Goal: Information Seeking & Learning: Learn about a topic

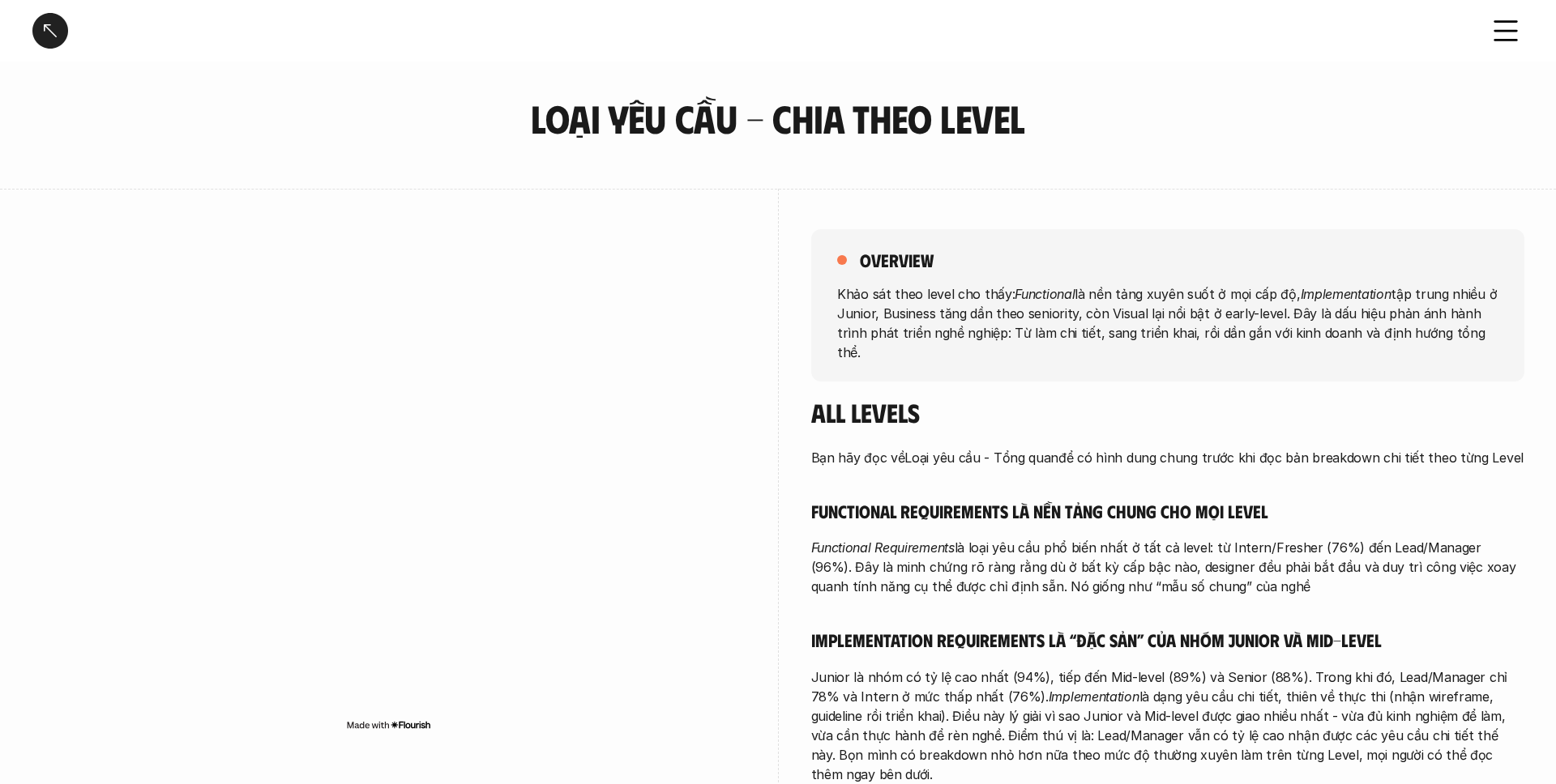
click at [51, 31] on div at bounding box center [51, 31] width 36 height 36
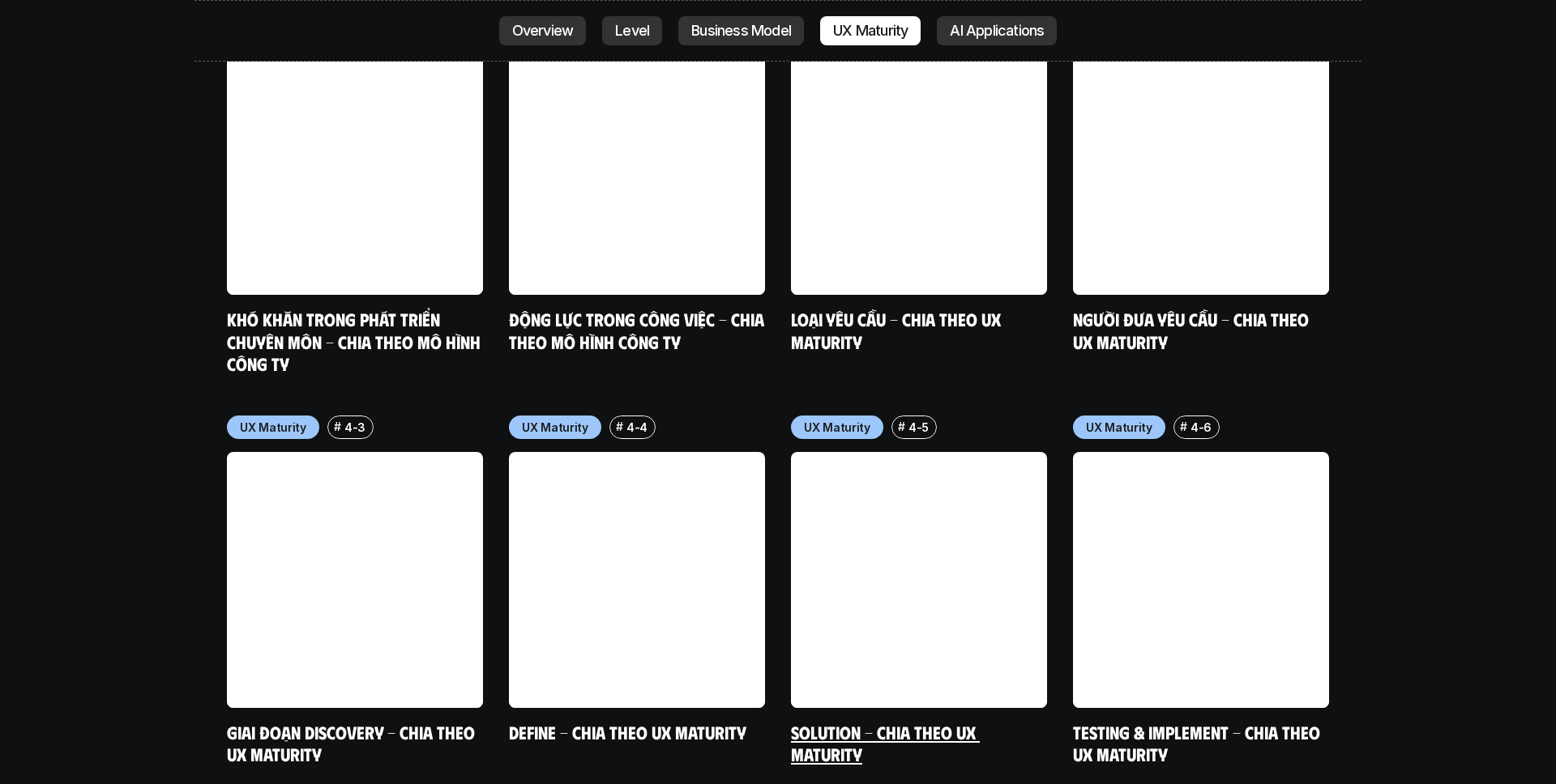
scroll to position [7651, 0]
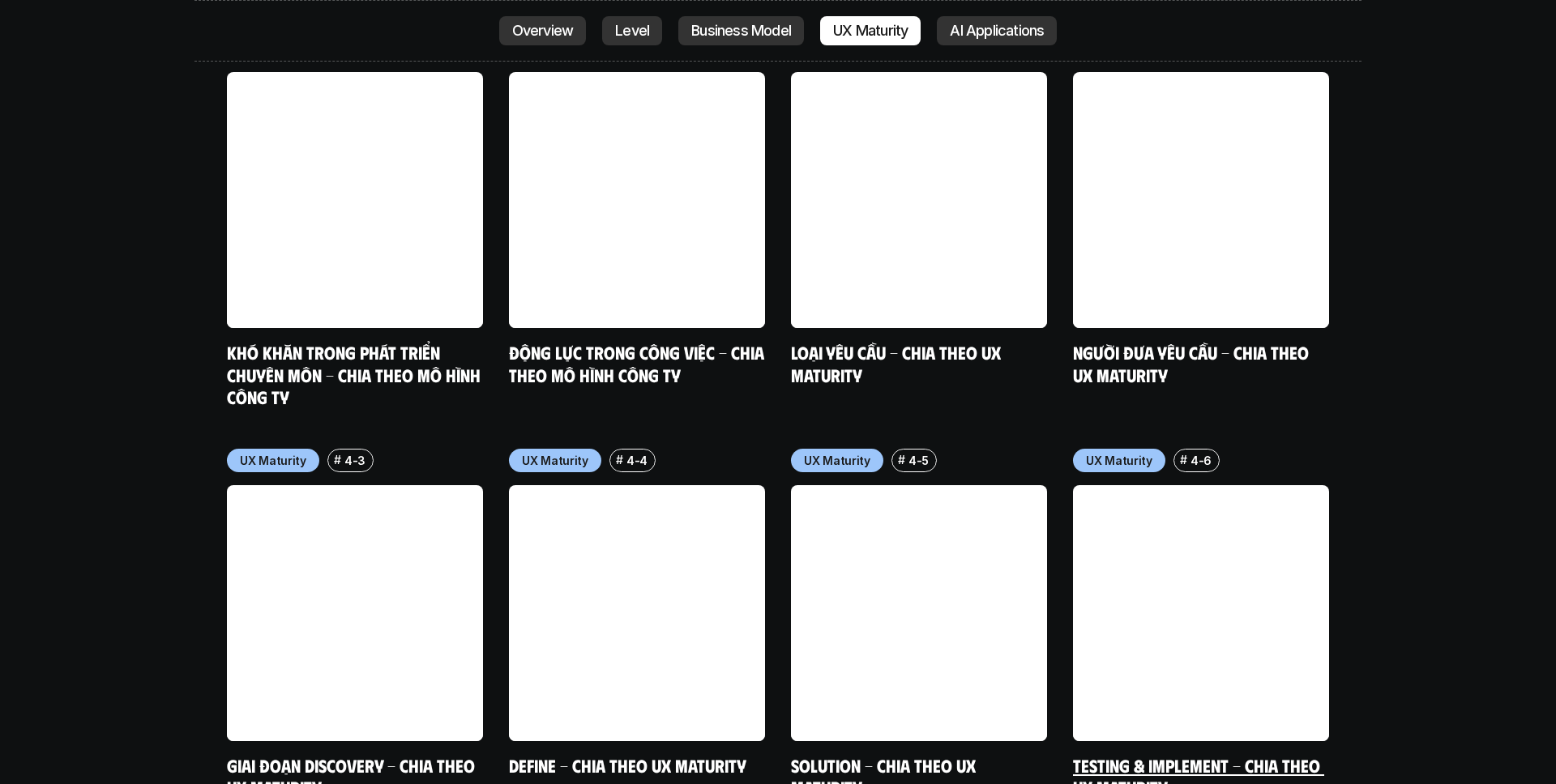
click at [1169, 490] on link at bounding box center [1201, 613] width 256 height 256
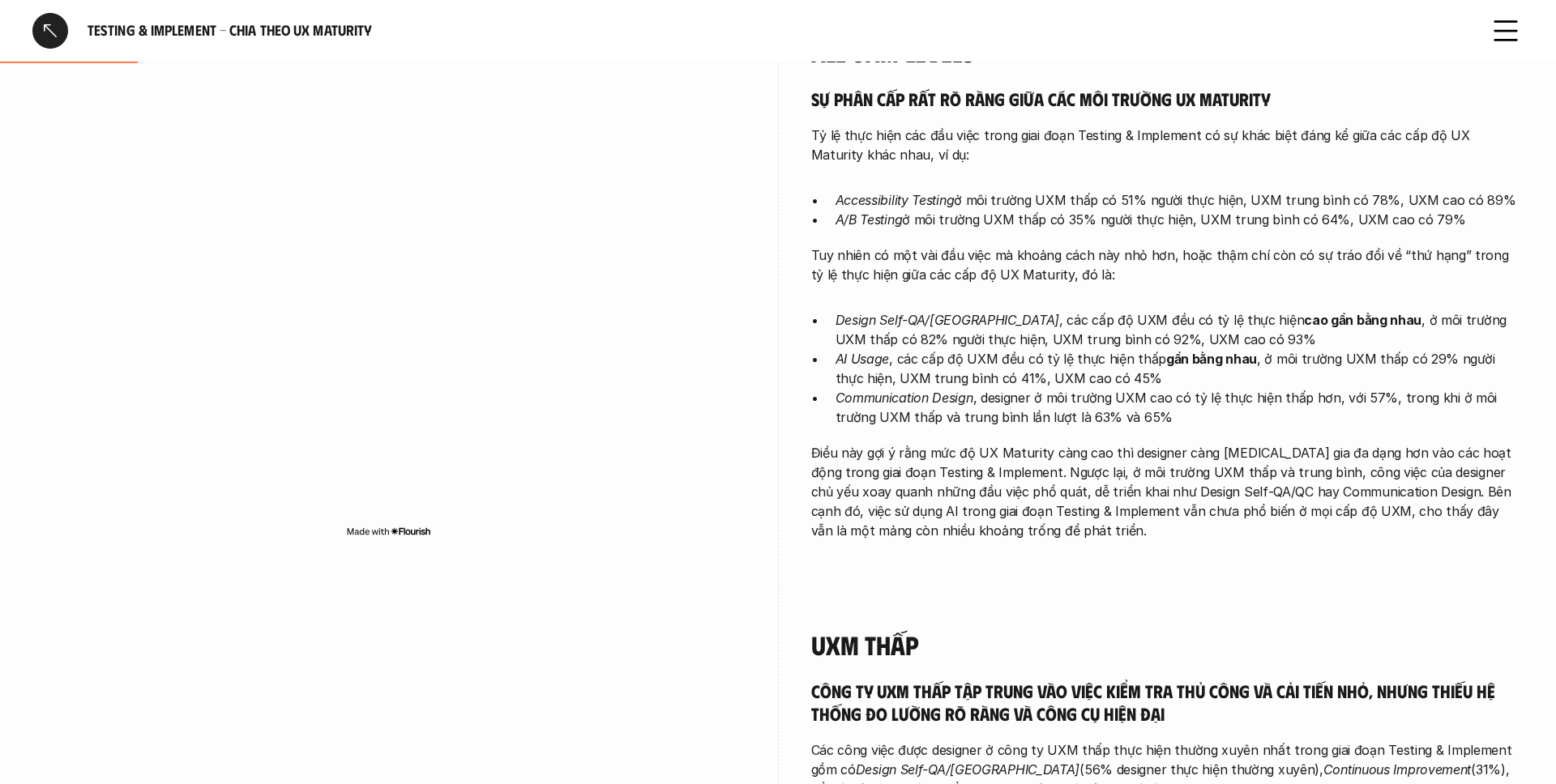
scroll to position [350, 0]
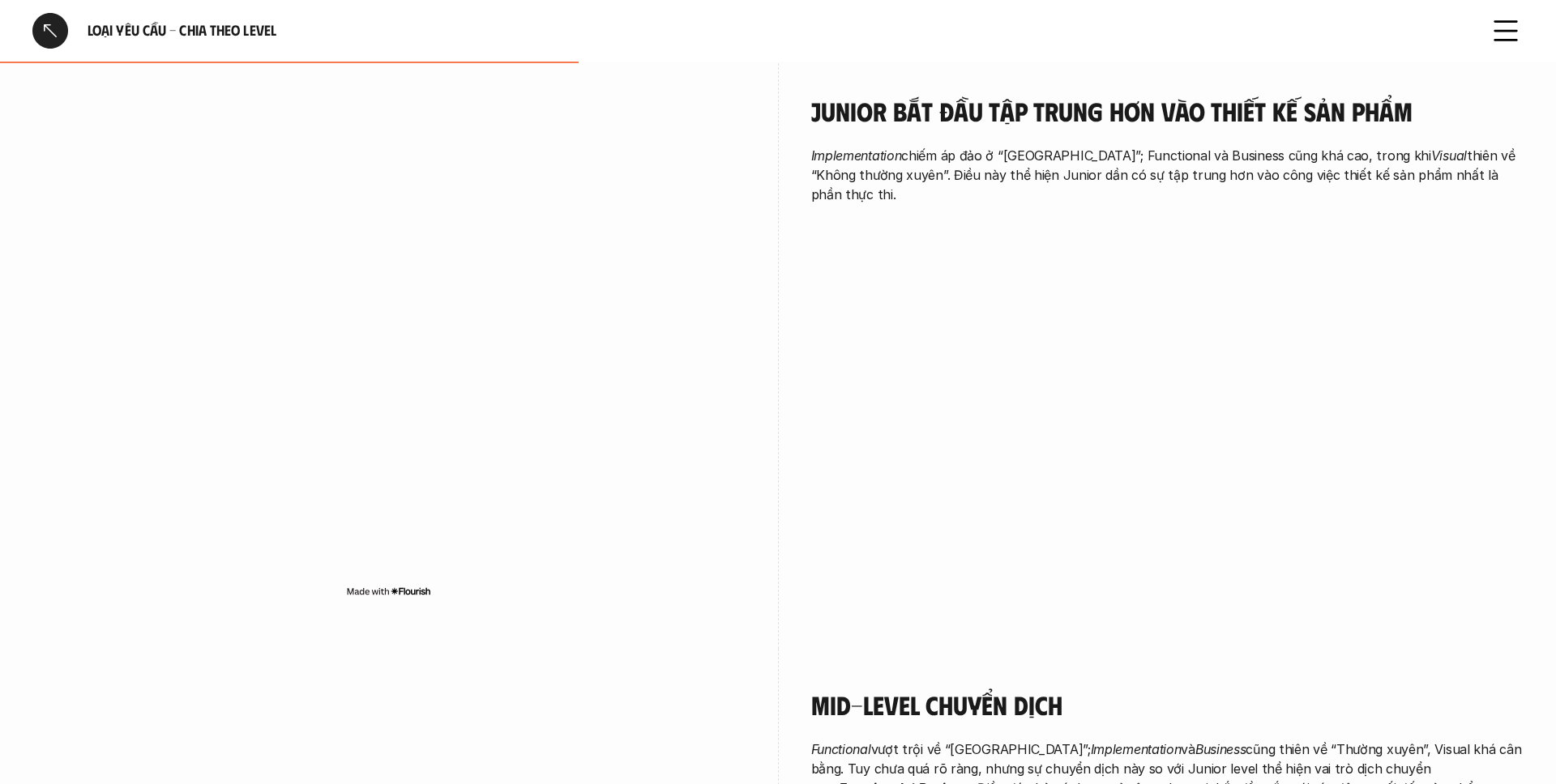
scroll to position [1606, 0]
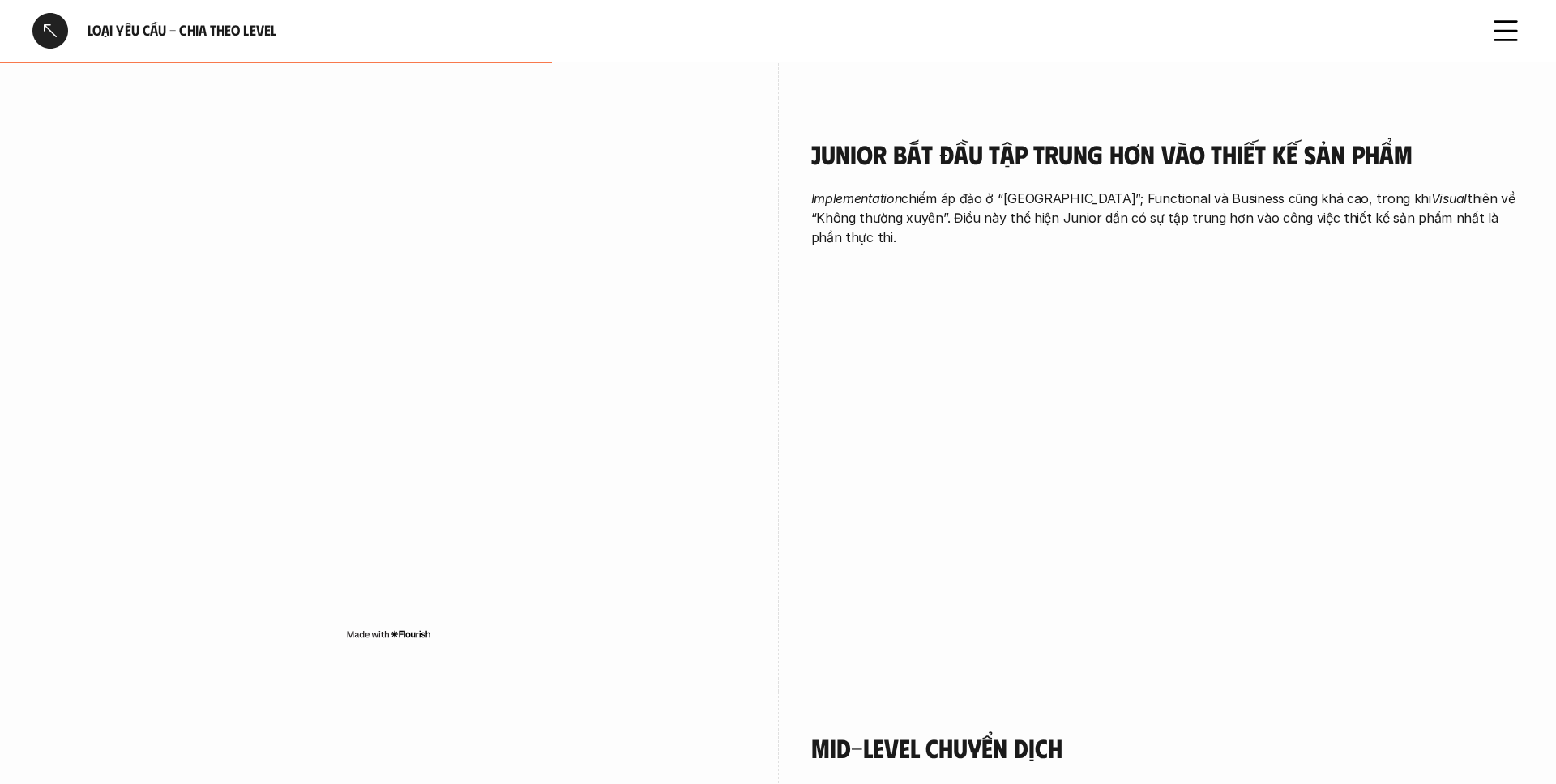
drag, startPoint x: 831, startPoint y: 189, endPoint x: 1089, endPoint y: 328, distance: 293.1
click at [1089, 328] on div "Junior bắt đầu tập trung hơn vào thiết kế sản phẩm Implementation chiếm áp đảo …" at bounding box center [778, 394] width 1491 height 594
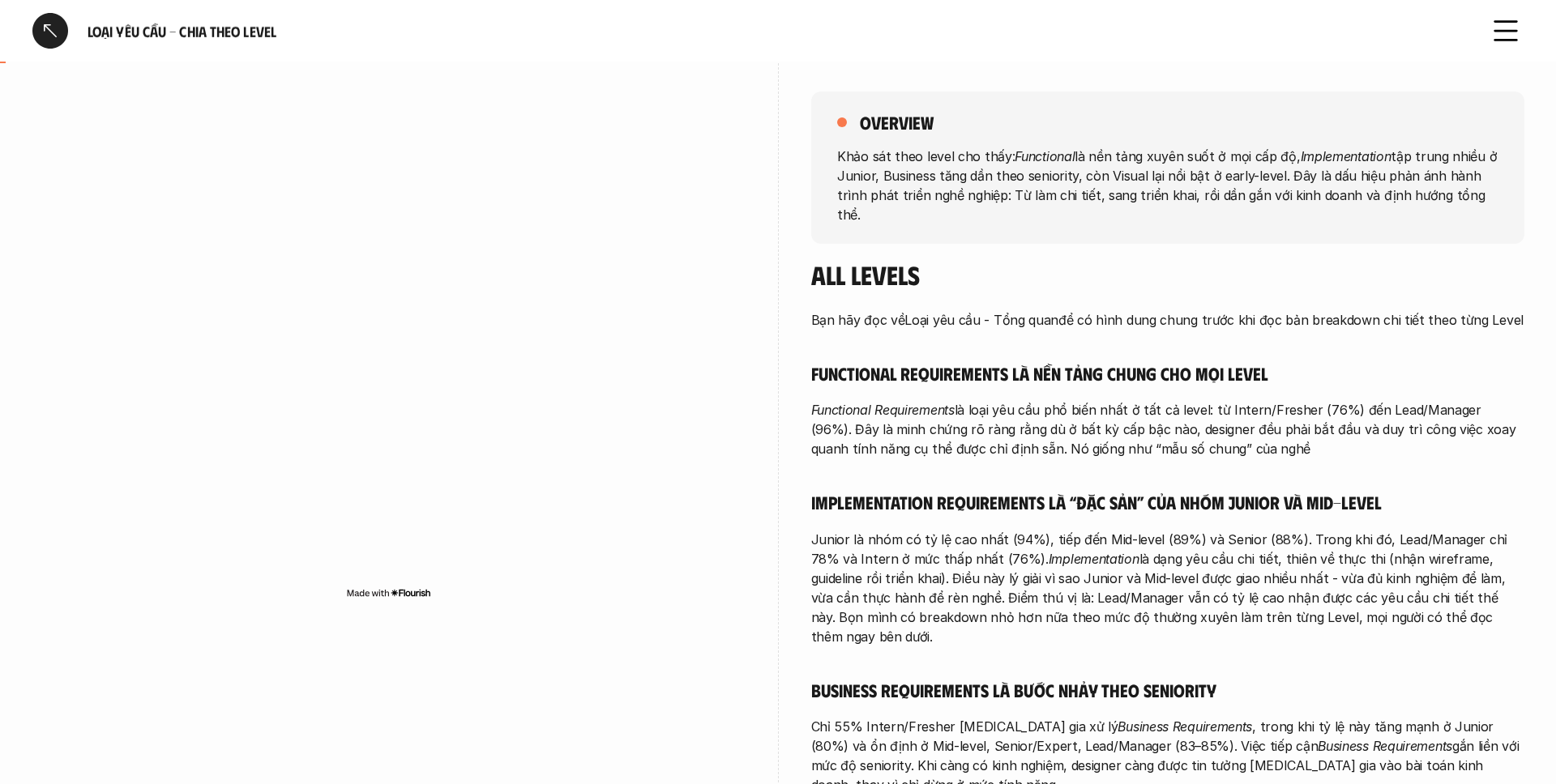
scroll to position [0, 0]
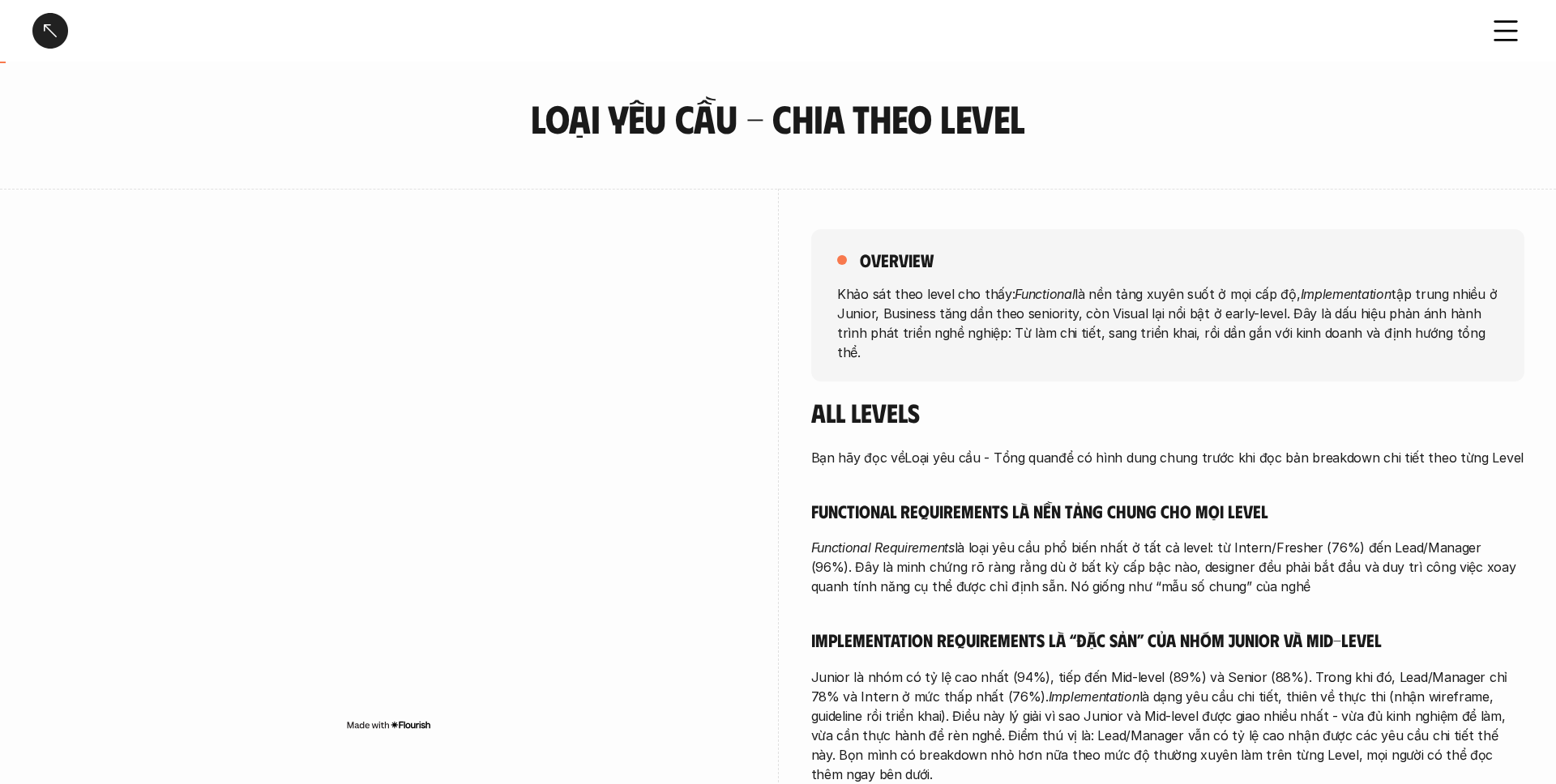
click at [33, 13] on div at bounding box center [51, 31] width 36 height 36
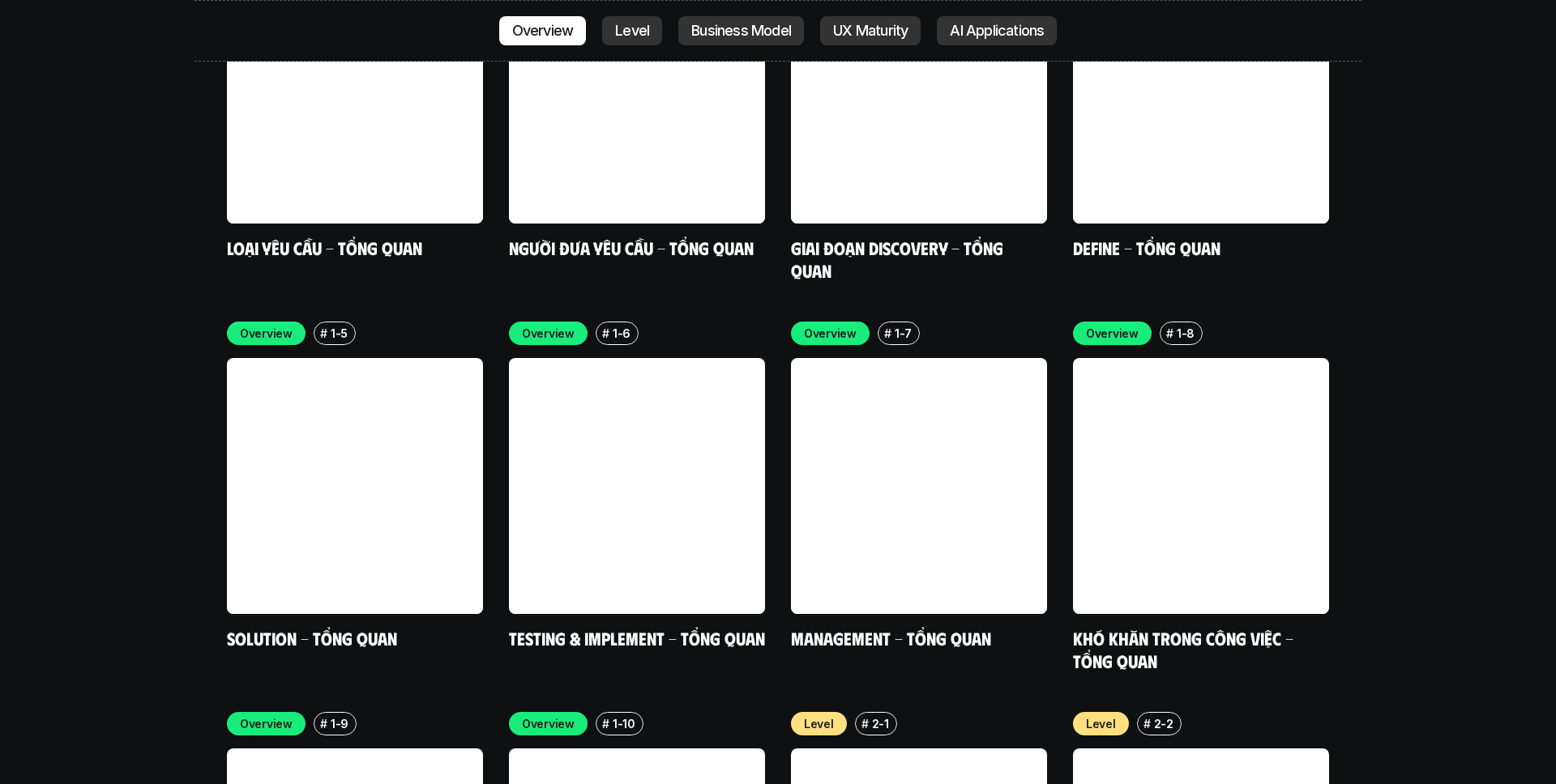
scroll to position [5024, 0]
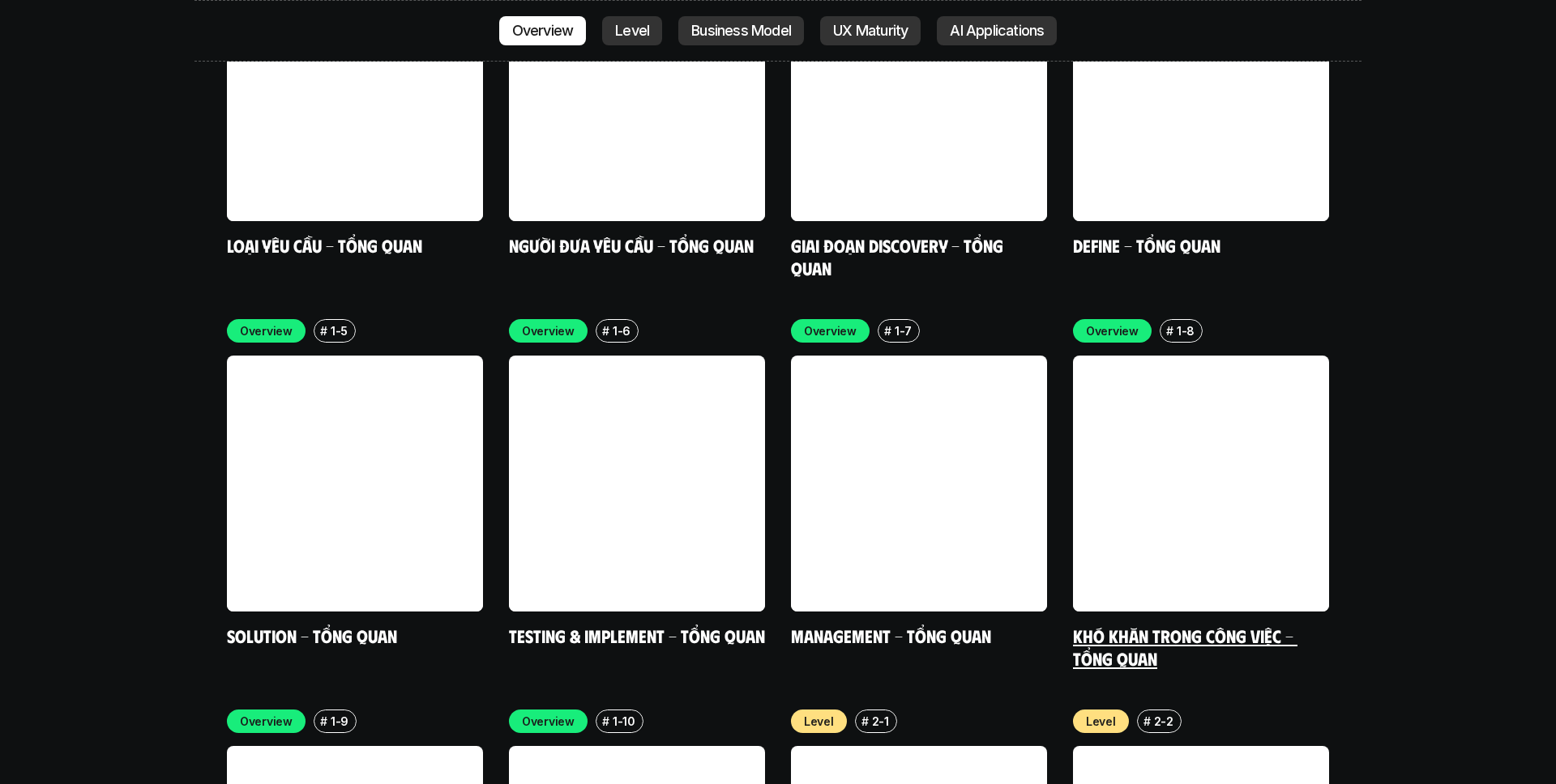
click at [1174, 624] on link "Khó khăn trong công việc - Tổng quan" at bounding box center [1184, 646] width 224 height 45
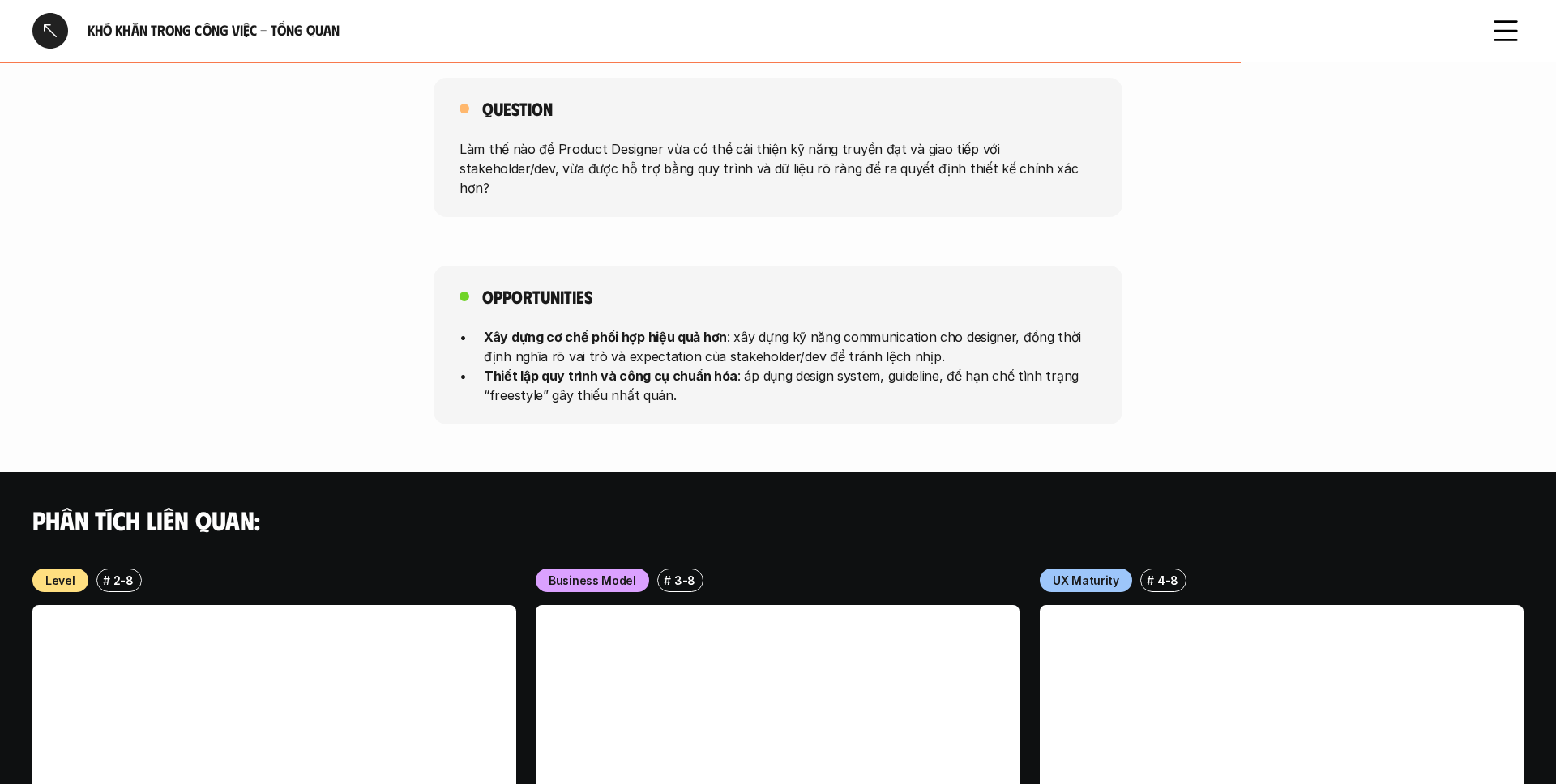
scroll to position [1447, 0]
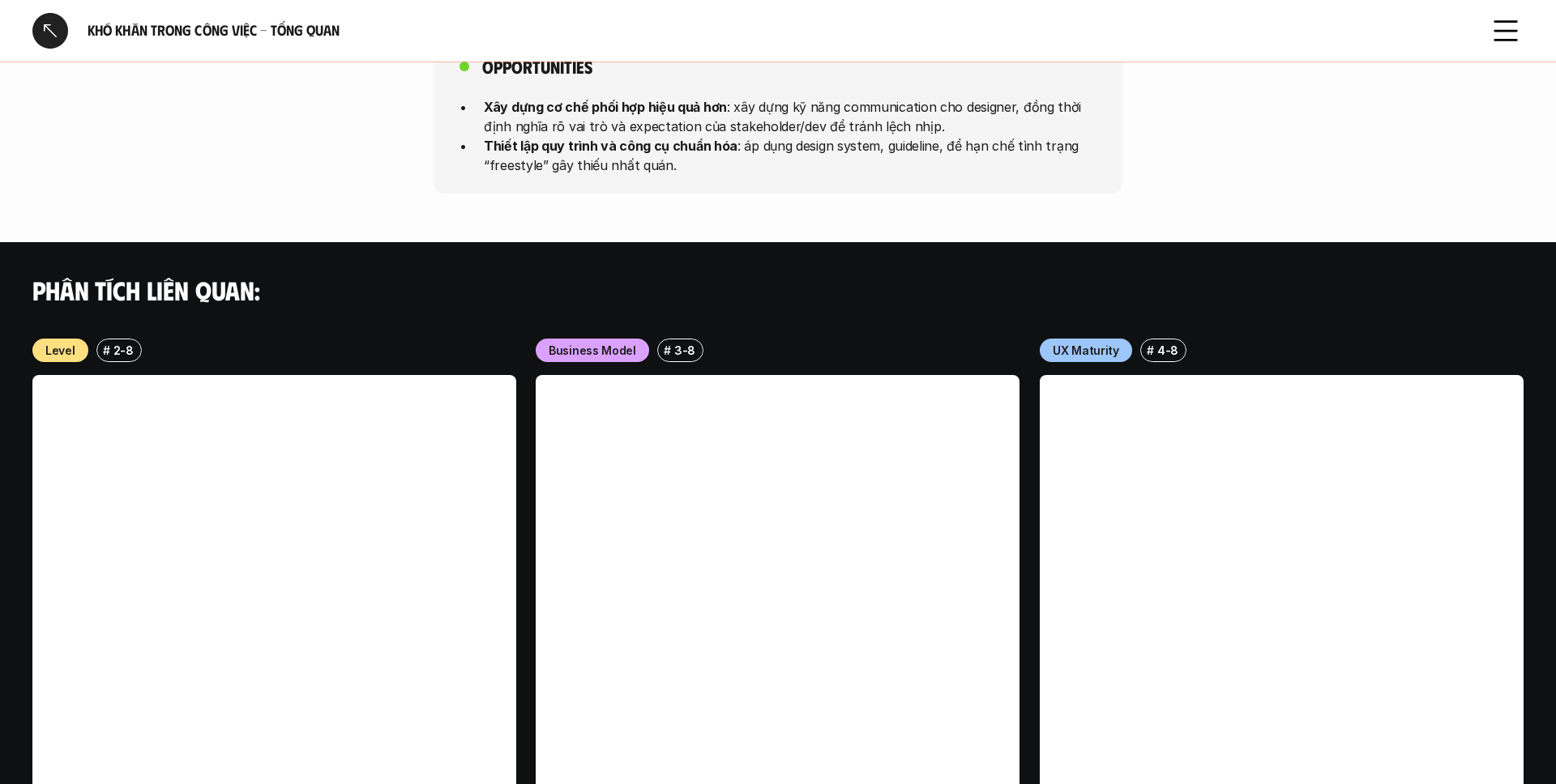
click at [43, 45] on div at bounding box center [51, 31] width 36 height 36
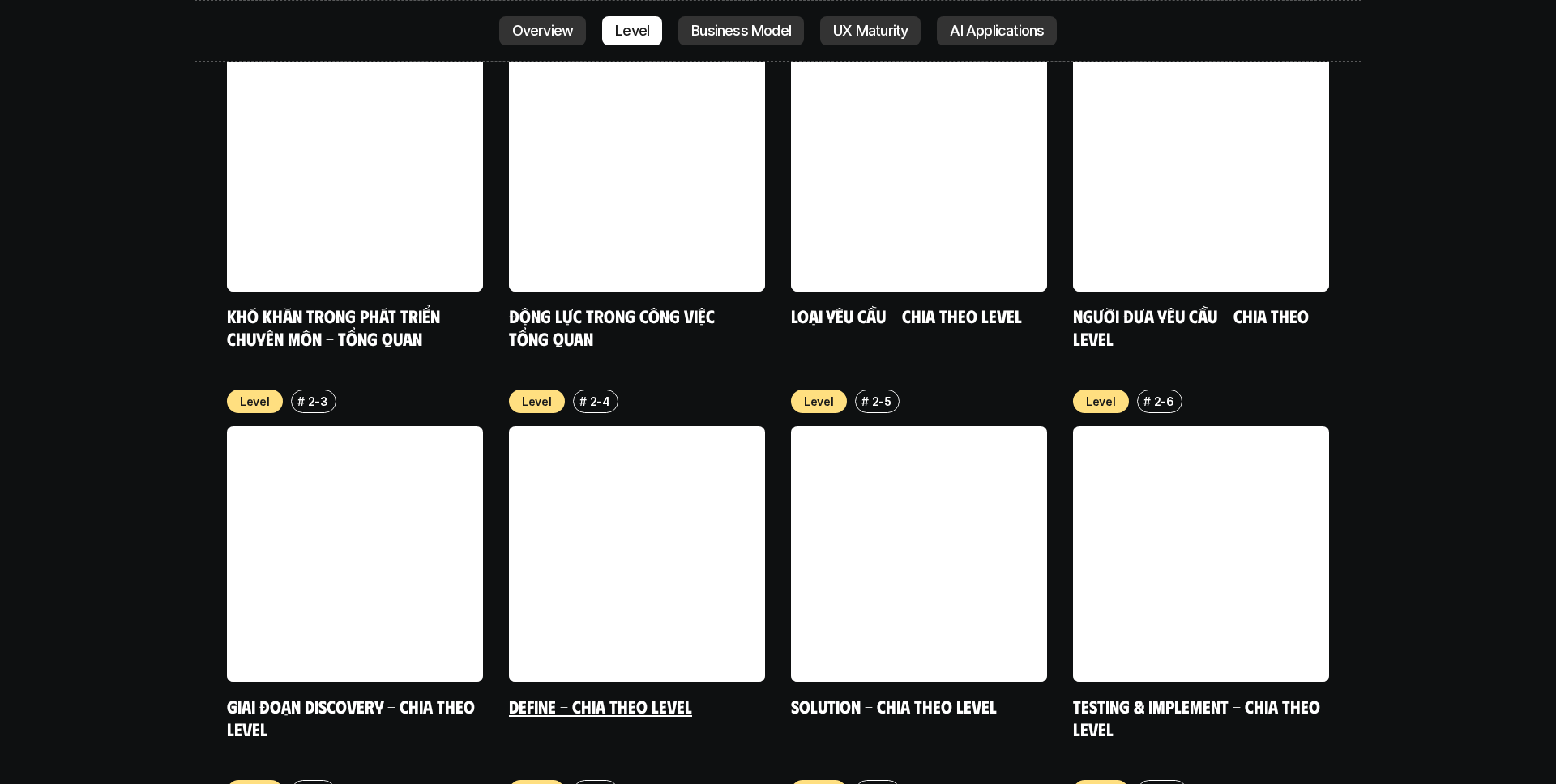
scroll to position [5736, 0]
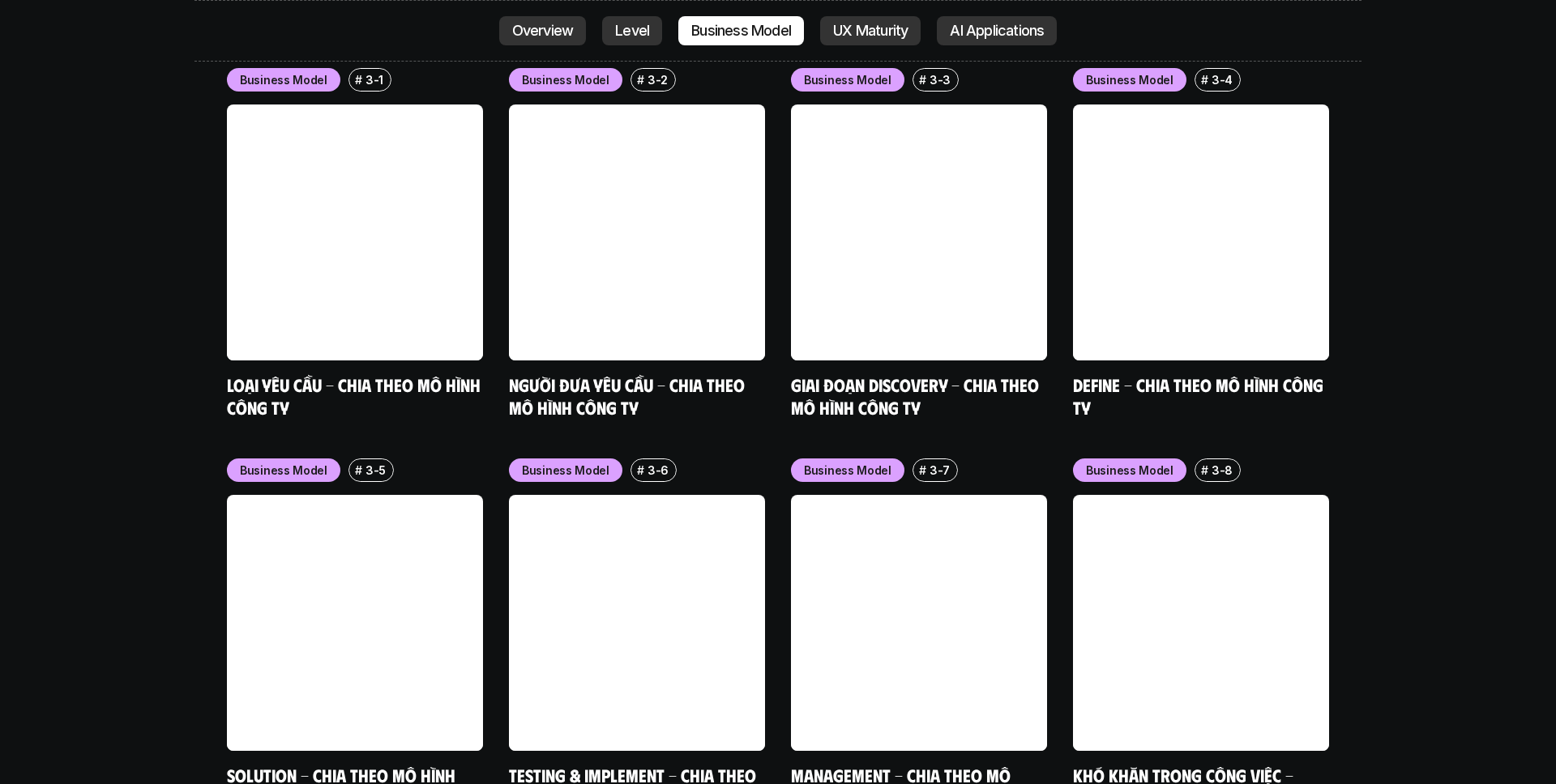
scroll to position [6855, 0]
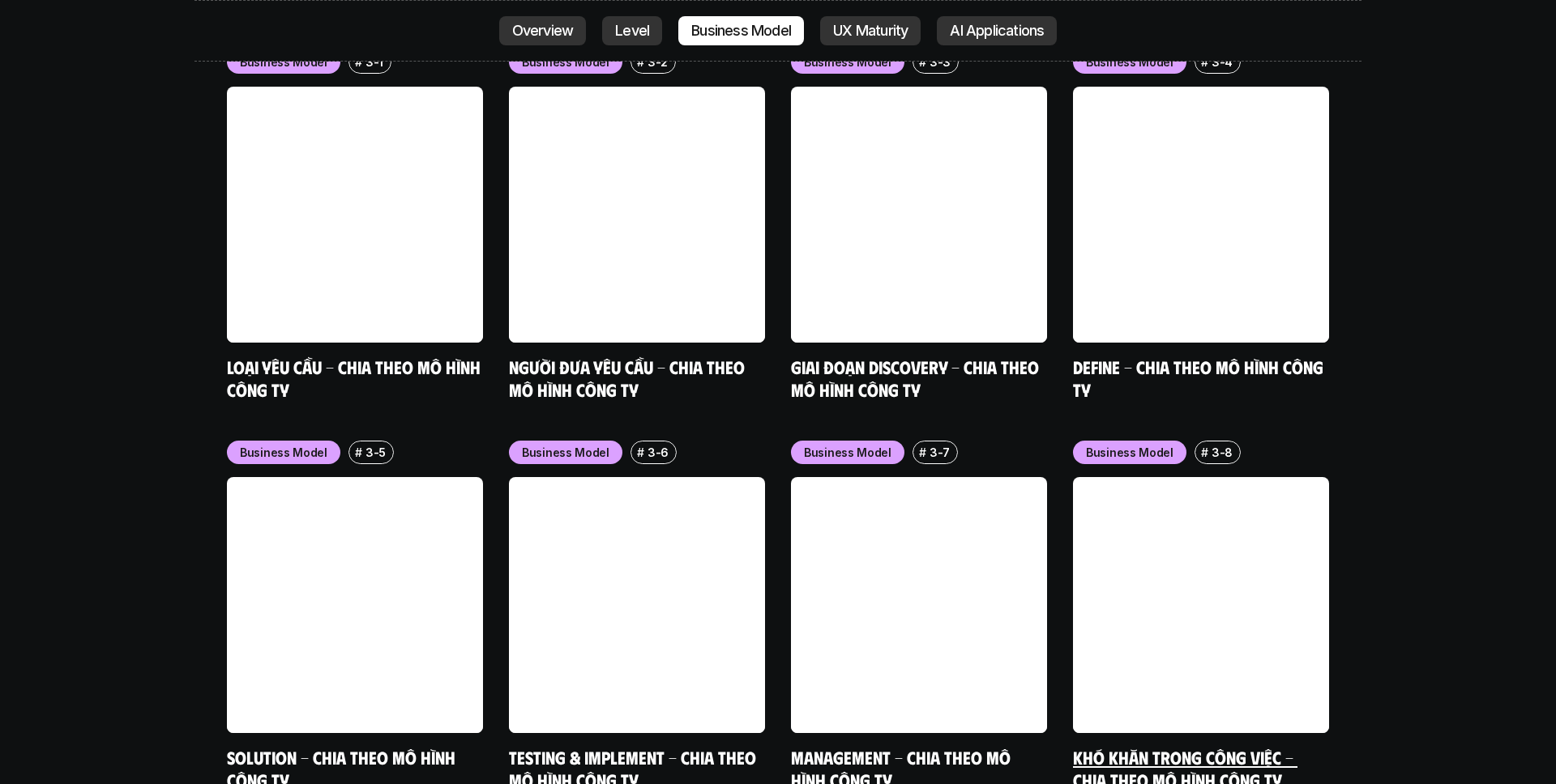
click at [1145, 478] on link at bounding box center [1201, 606] width 256 height 256
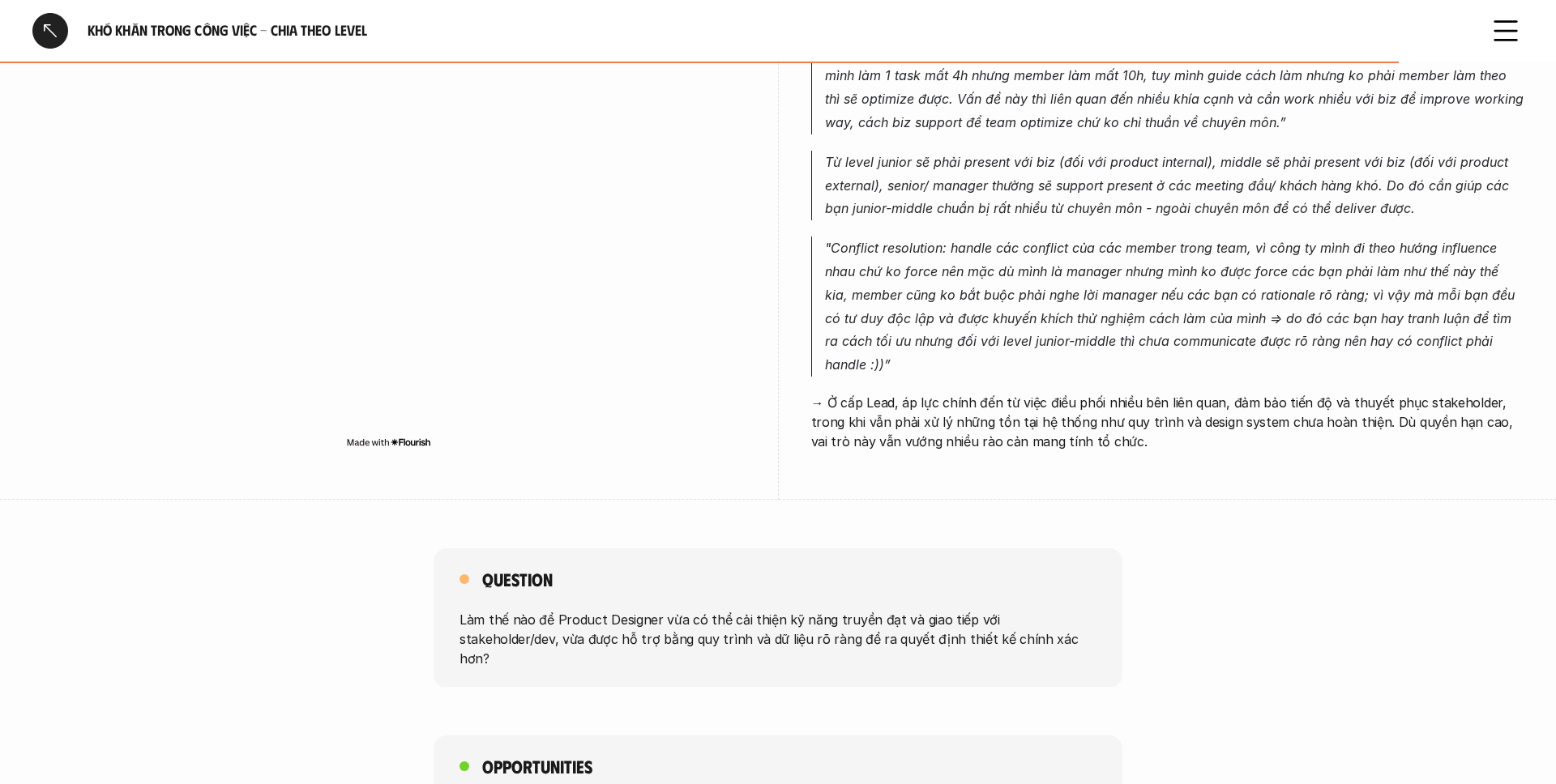
scroll to position [5209, 0]
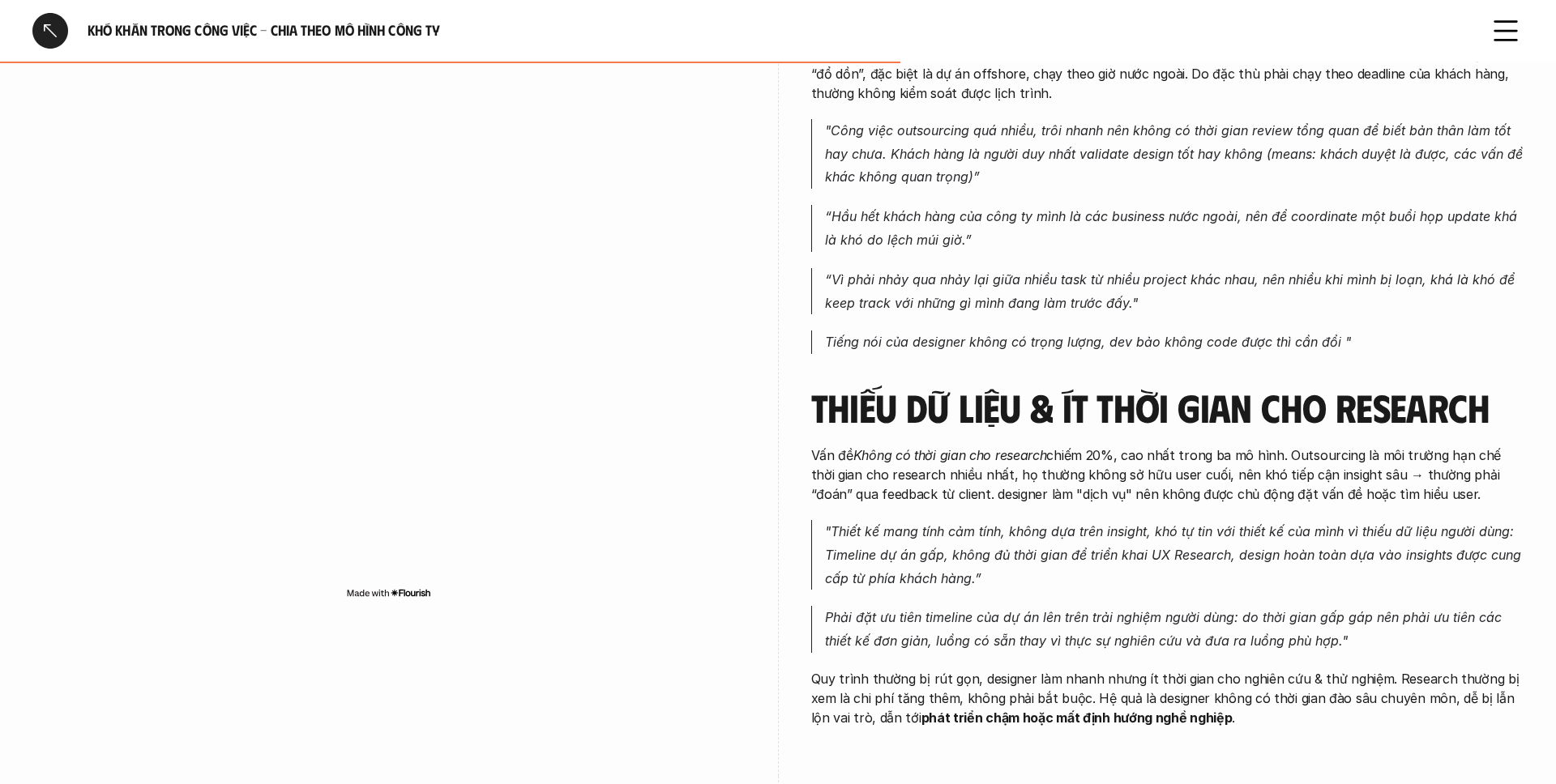
scroll to position [2206, 0]
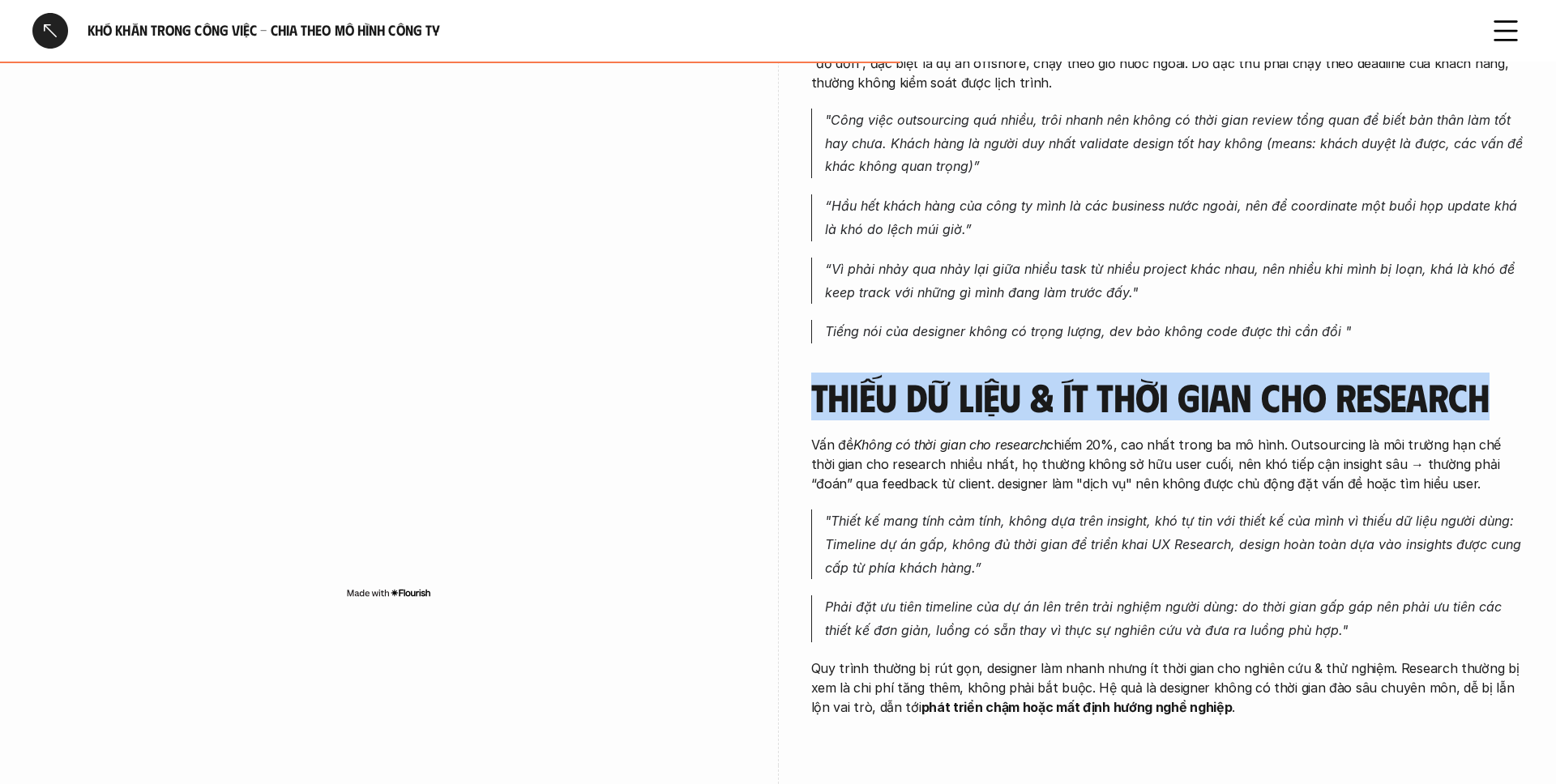
drag, startPoint x: 813, startPoint y: 337, endPoint x: 1490, endPoint y: 326, distance: 677.1
click at [1490, 376] on h3 "Thiếu dữ liệu & ít thời gian cho research" at bounding box center [1167, 397] width 713 height 43
copy h3 "Thiếu dữ liệu & ít thời gian cho research"
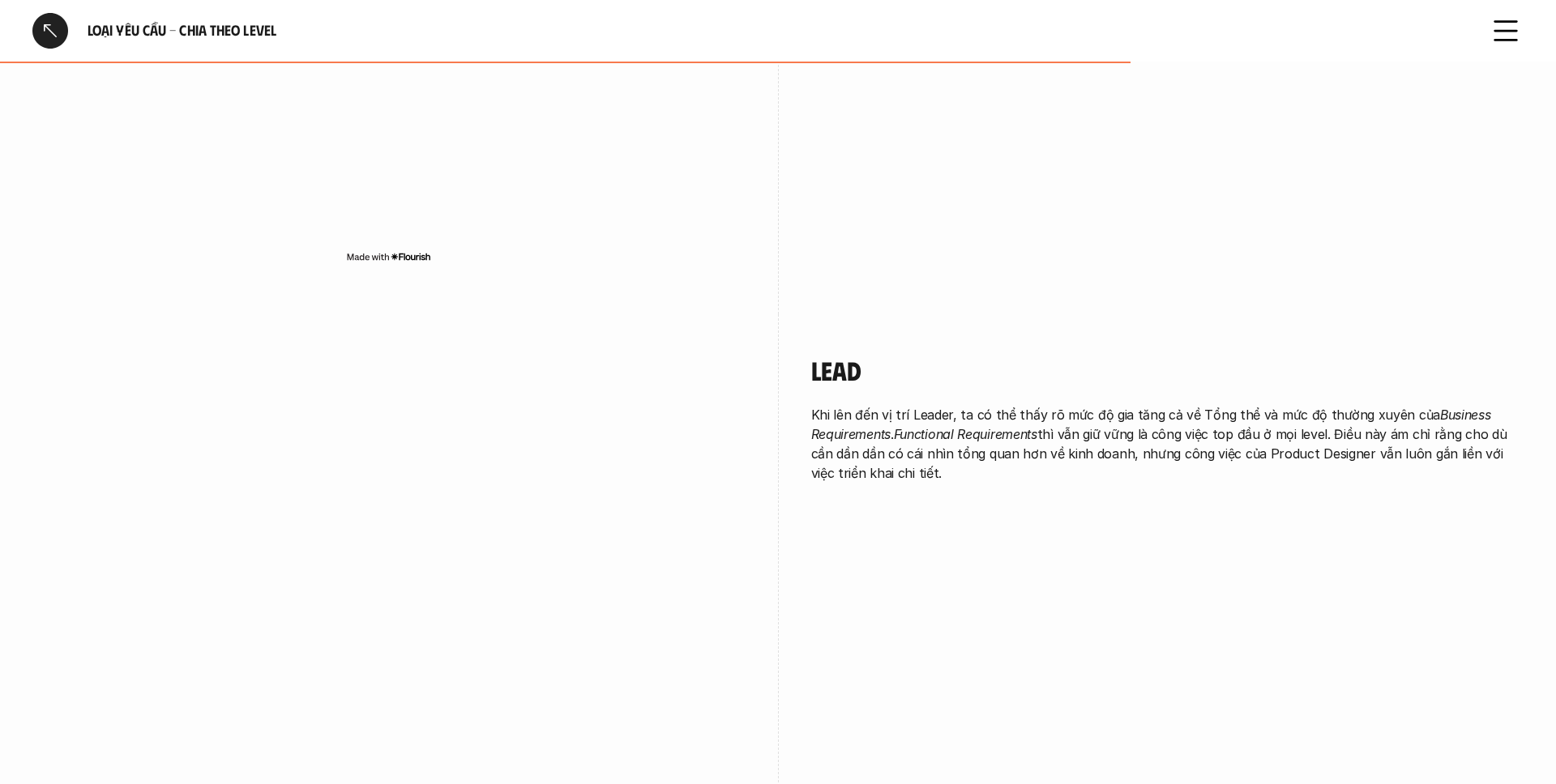
scroll to position [3169, 0]
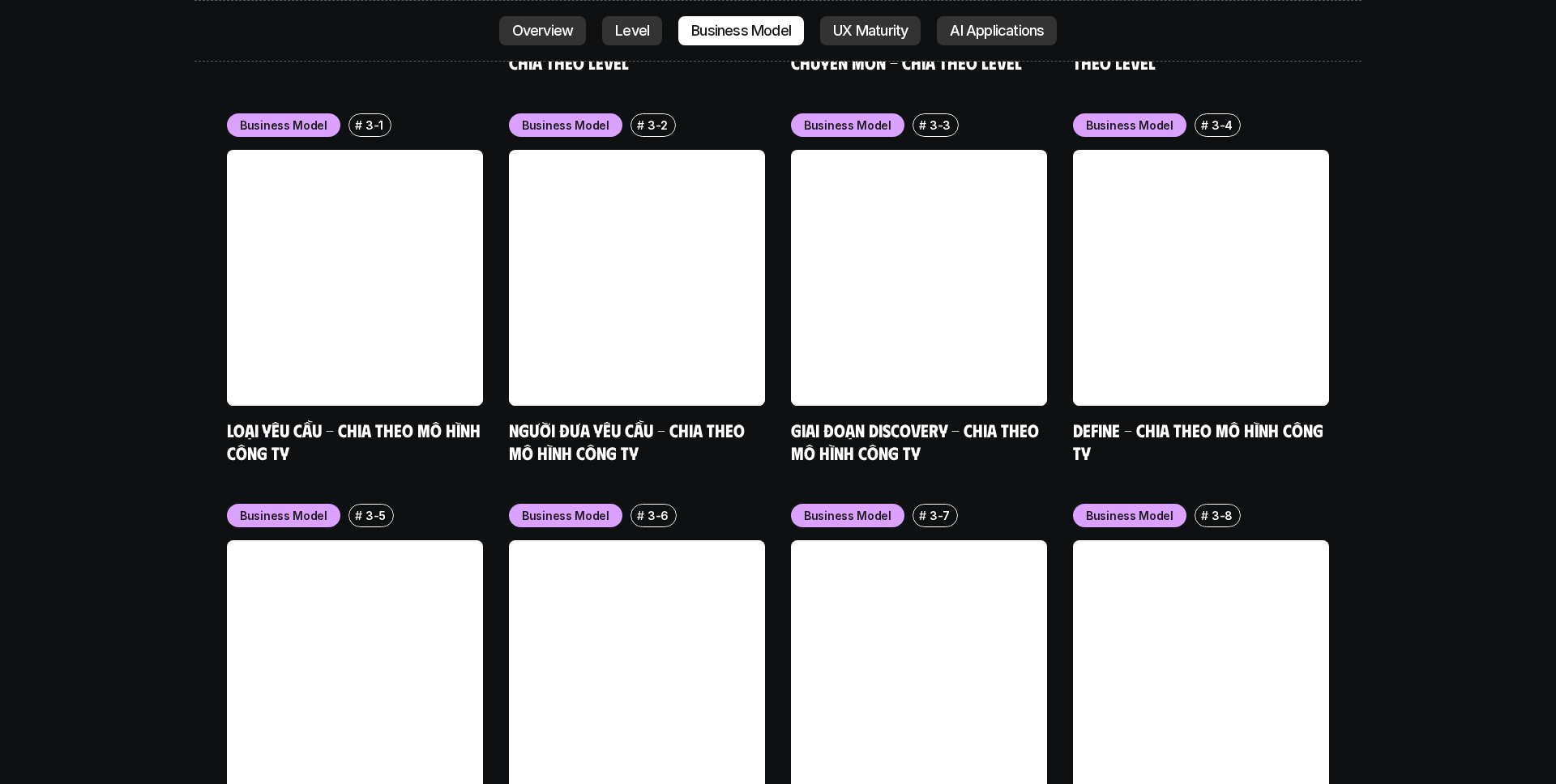
scroll to position [6793, 0]
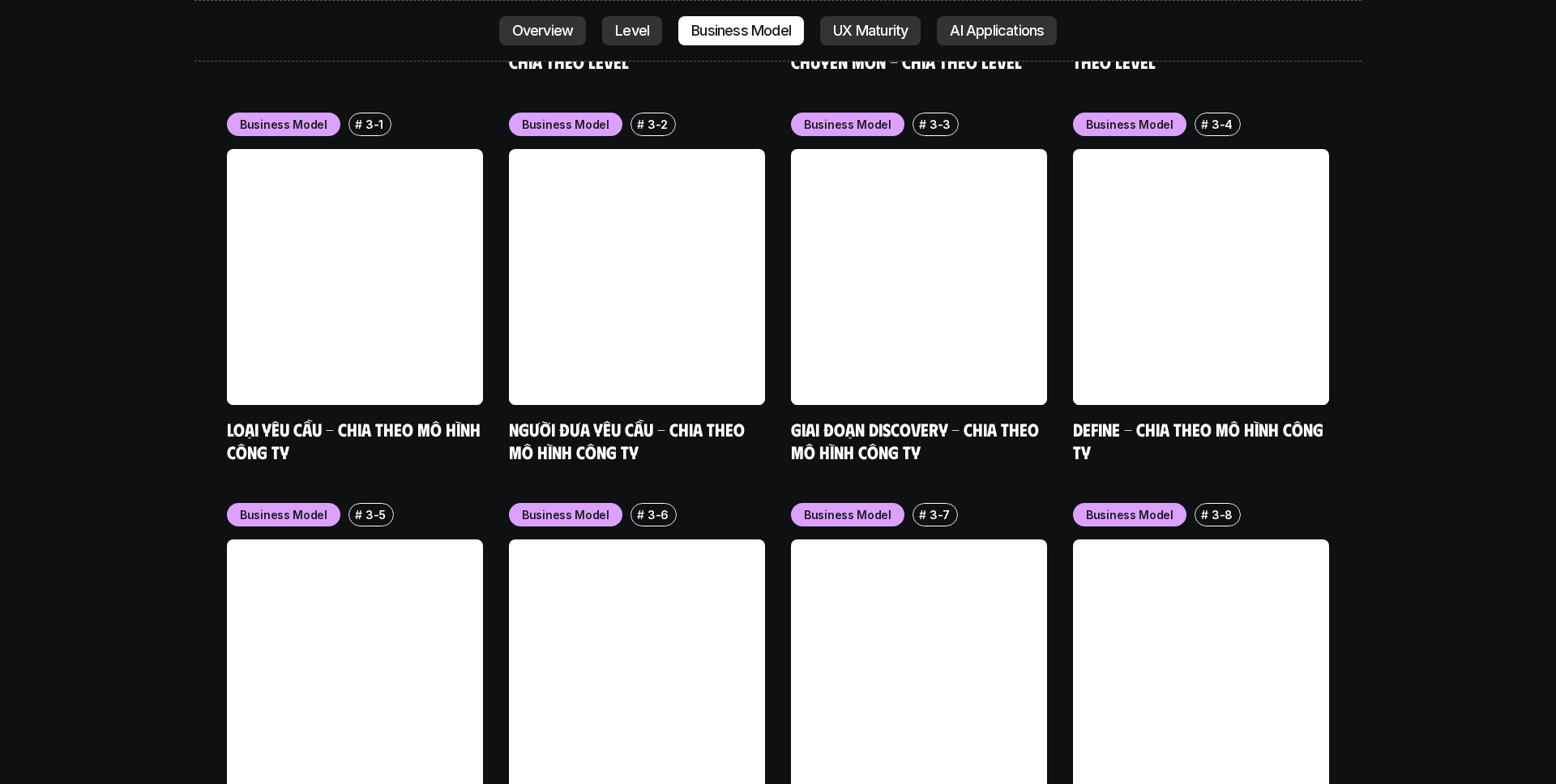
click at [923, 540] on link at bounding box center [919, 667] width 256 height 256
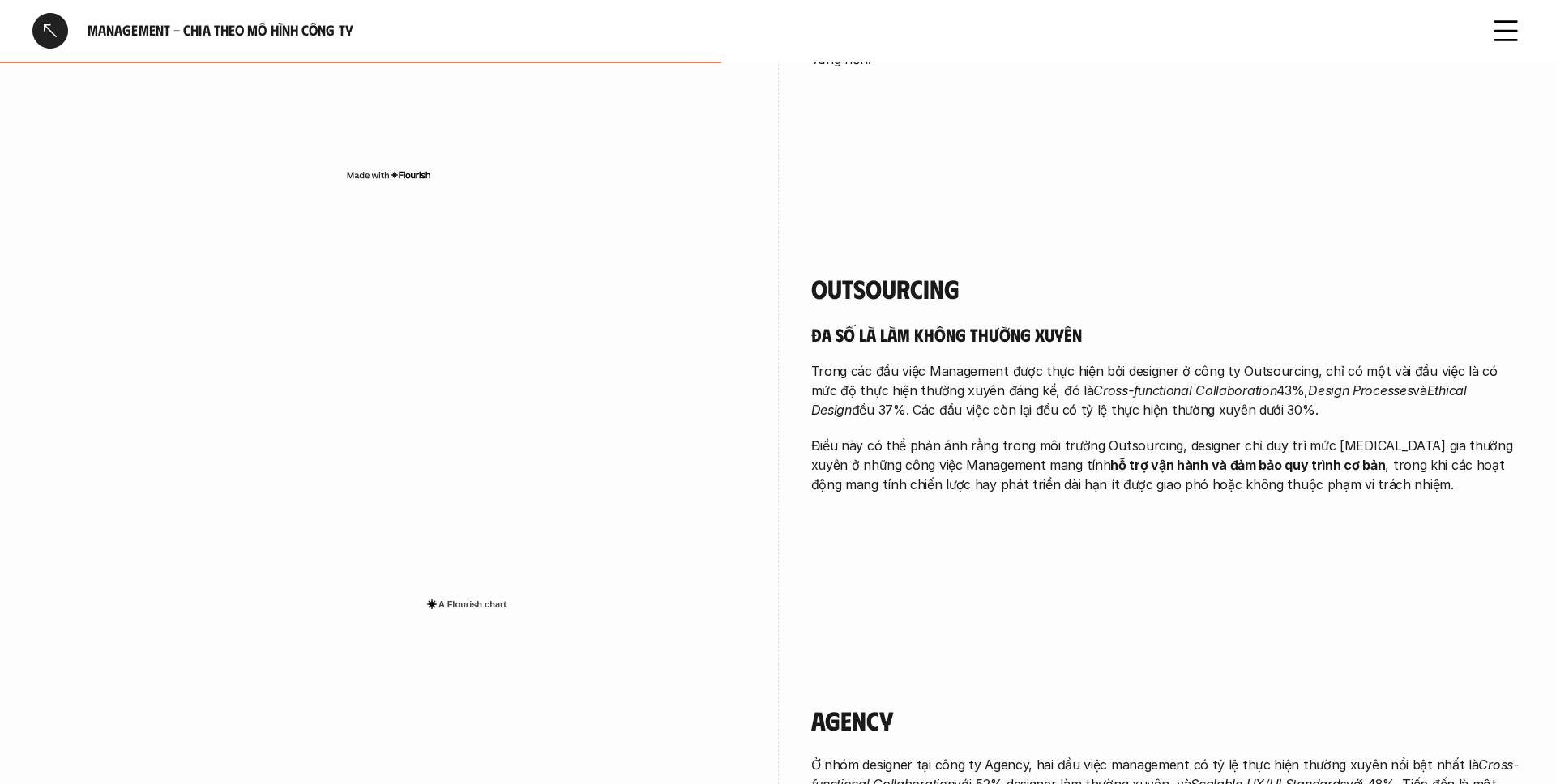
scroll to position [1274, 0]
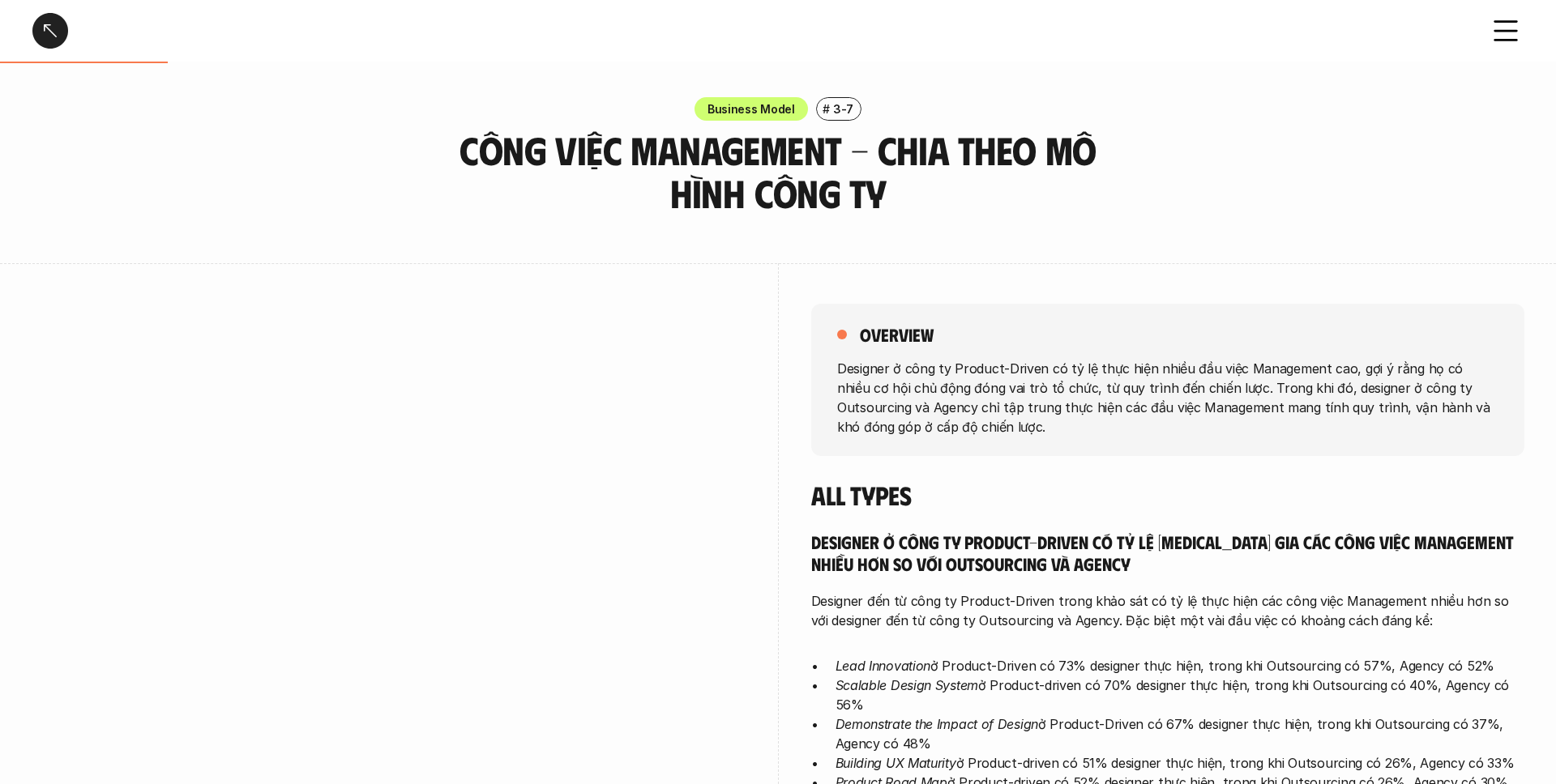
click at [57, 36] on div at bounding box center [51, 31] width 36 height 36
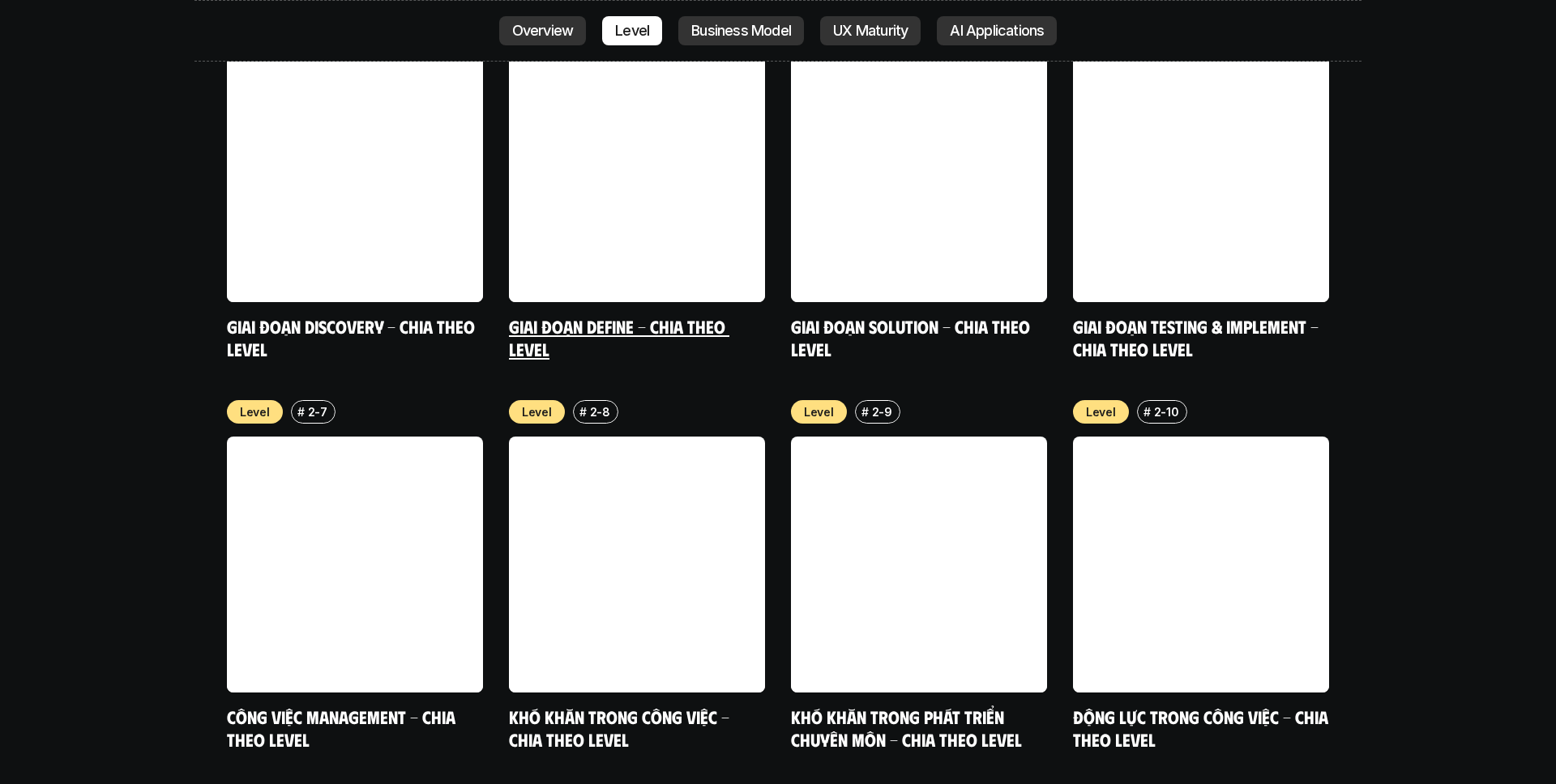
scroll to position [6171, 0]
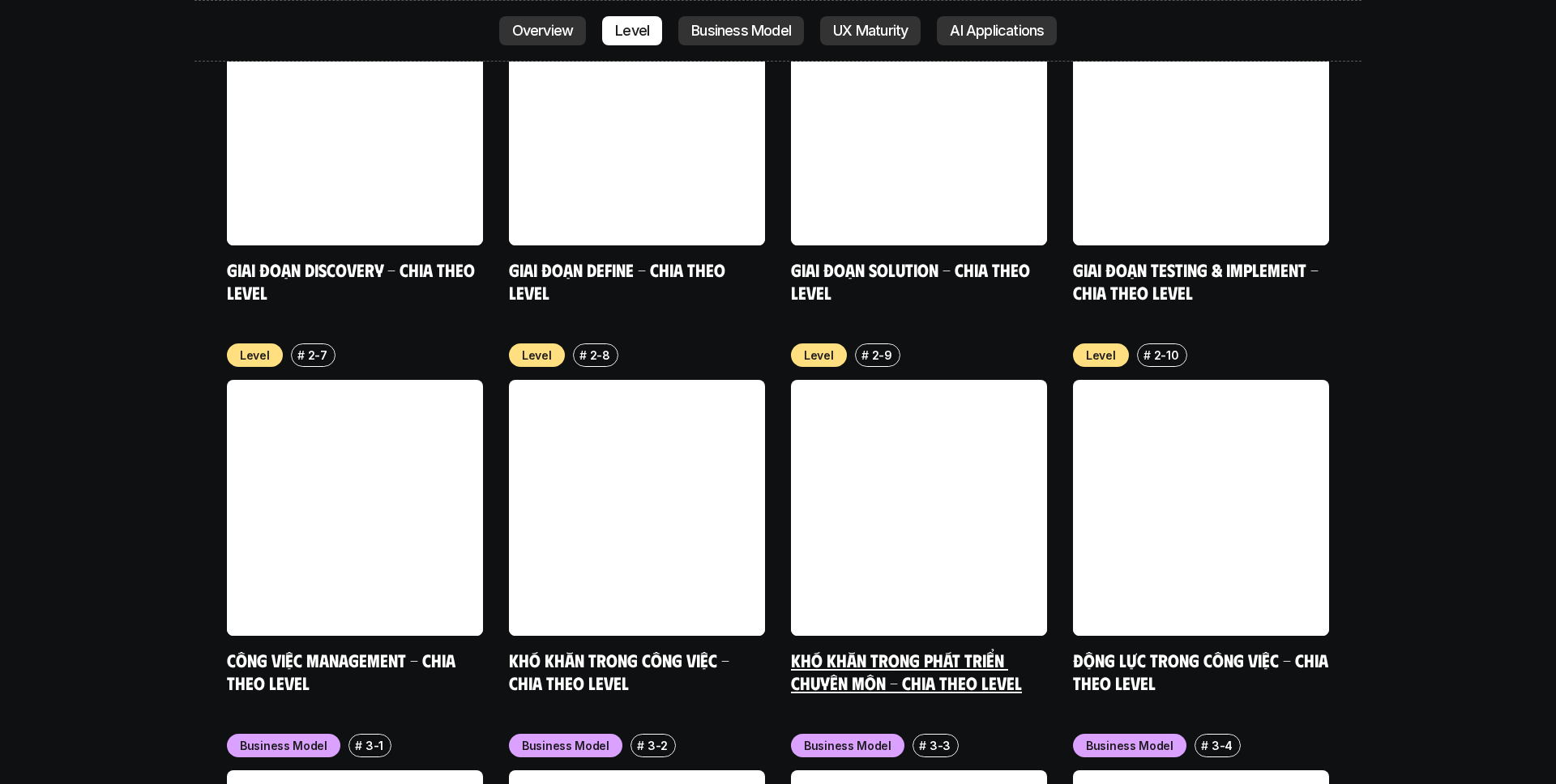
click at [937, 380] on link at bounding box center [919, 508] width 256 height 256
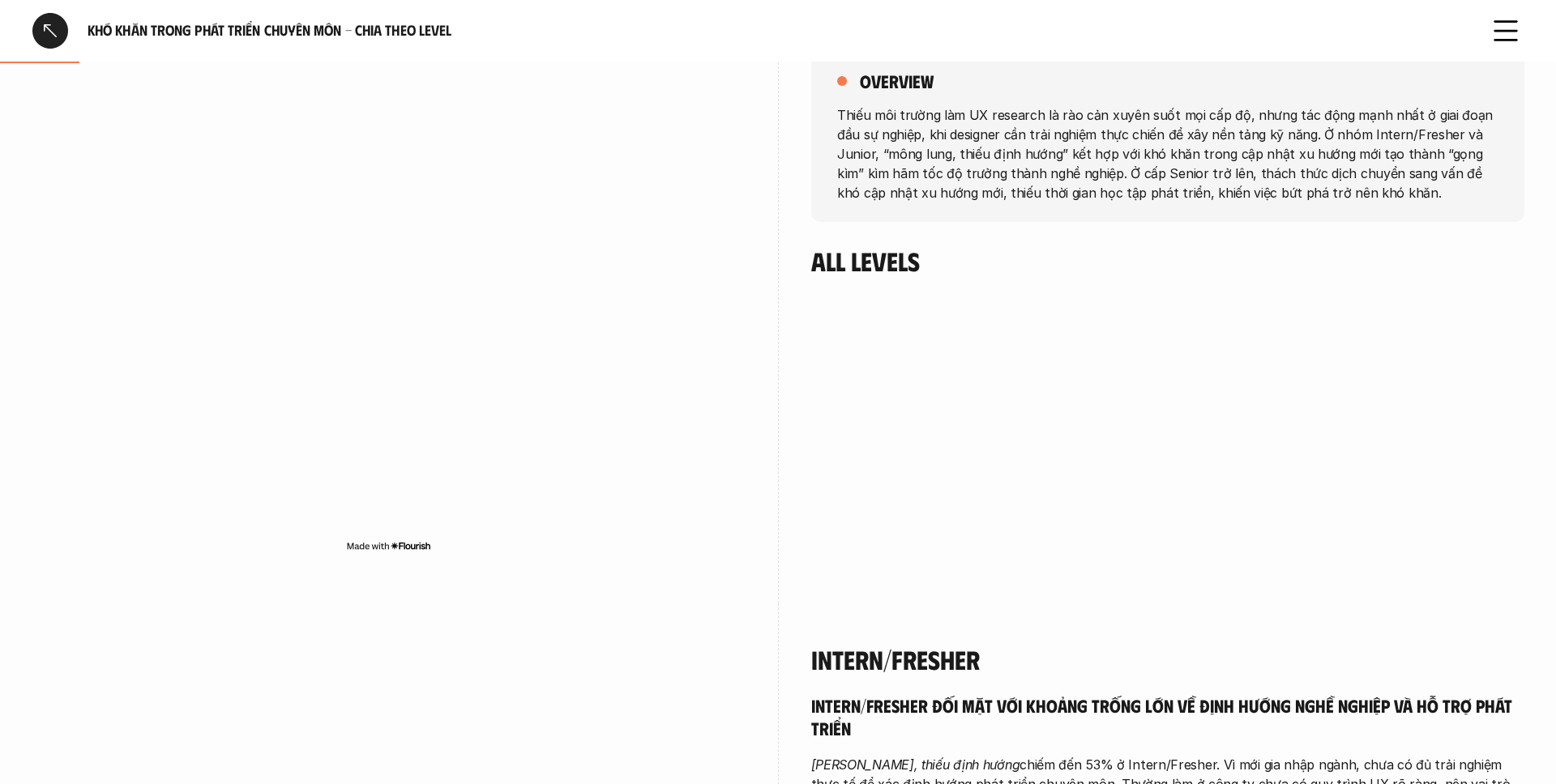
scroll to position [254, 0]
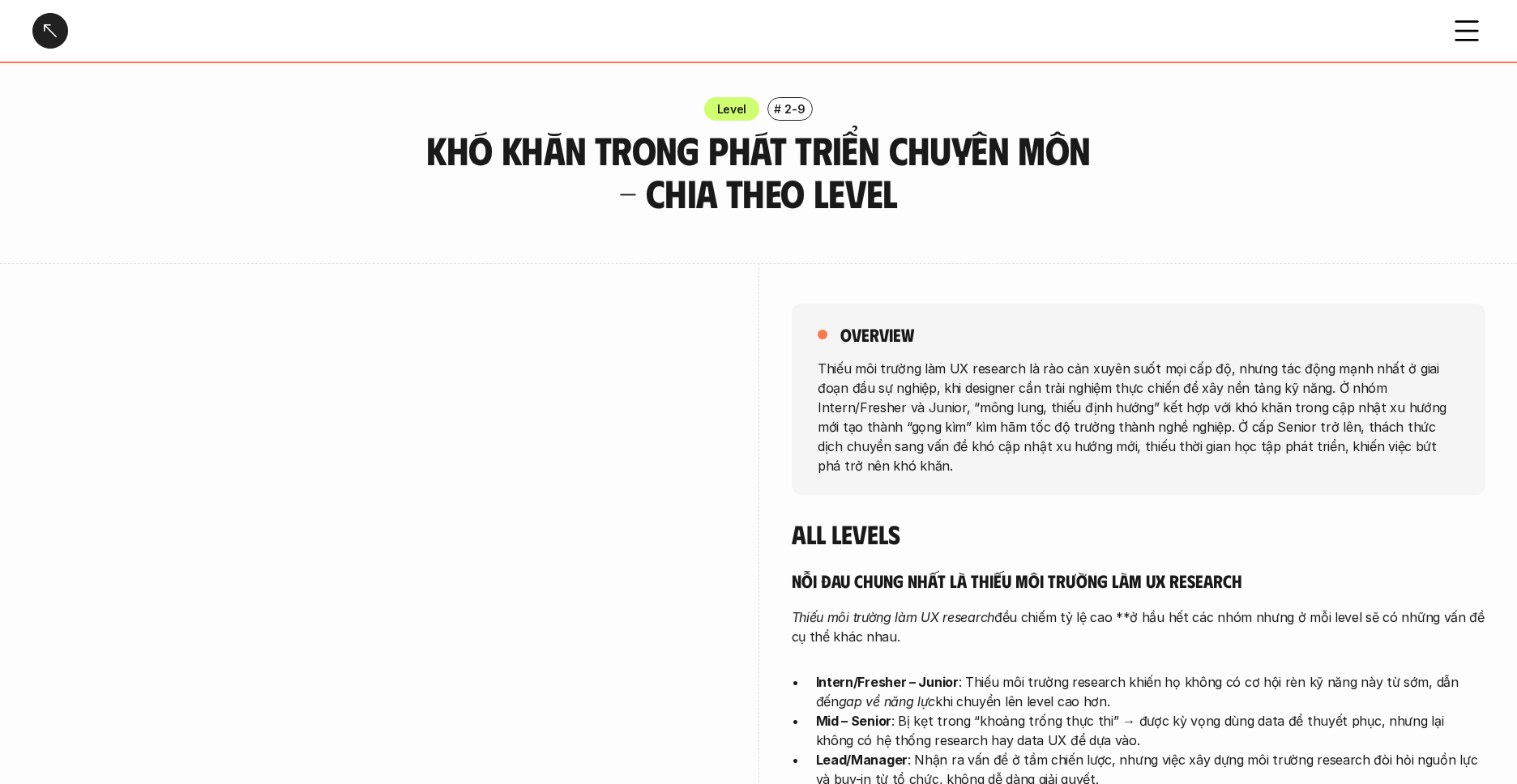
click at [53, 22] on div at bounding box center [51, 31] width 36 height 36
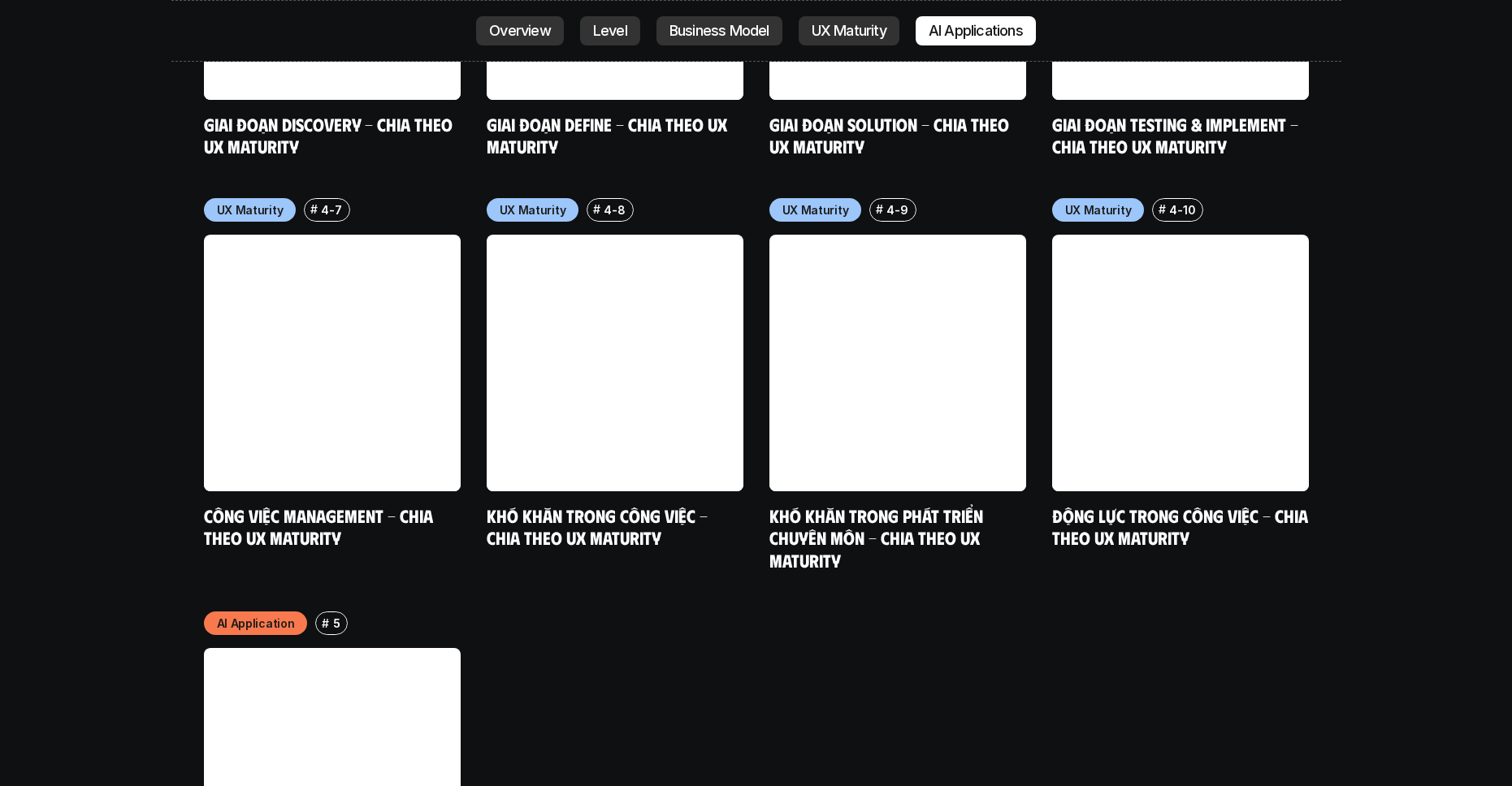
scroll to position [8315, 0]
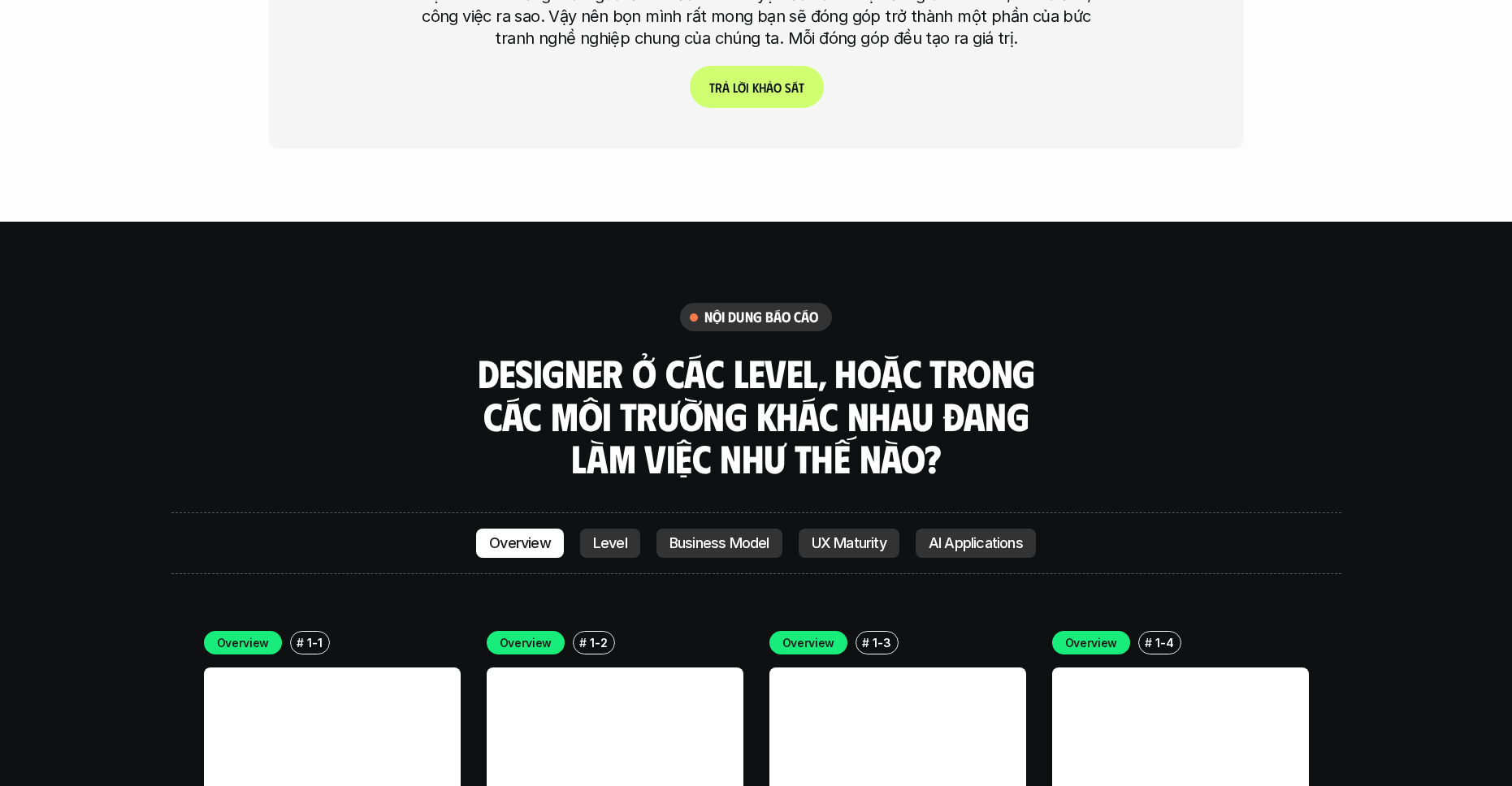
click at [544, 535] on p "Overview" at bounding box center [520, 543] width 62 height 16
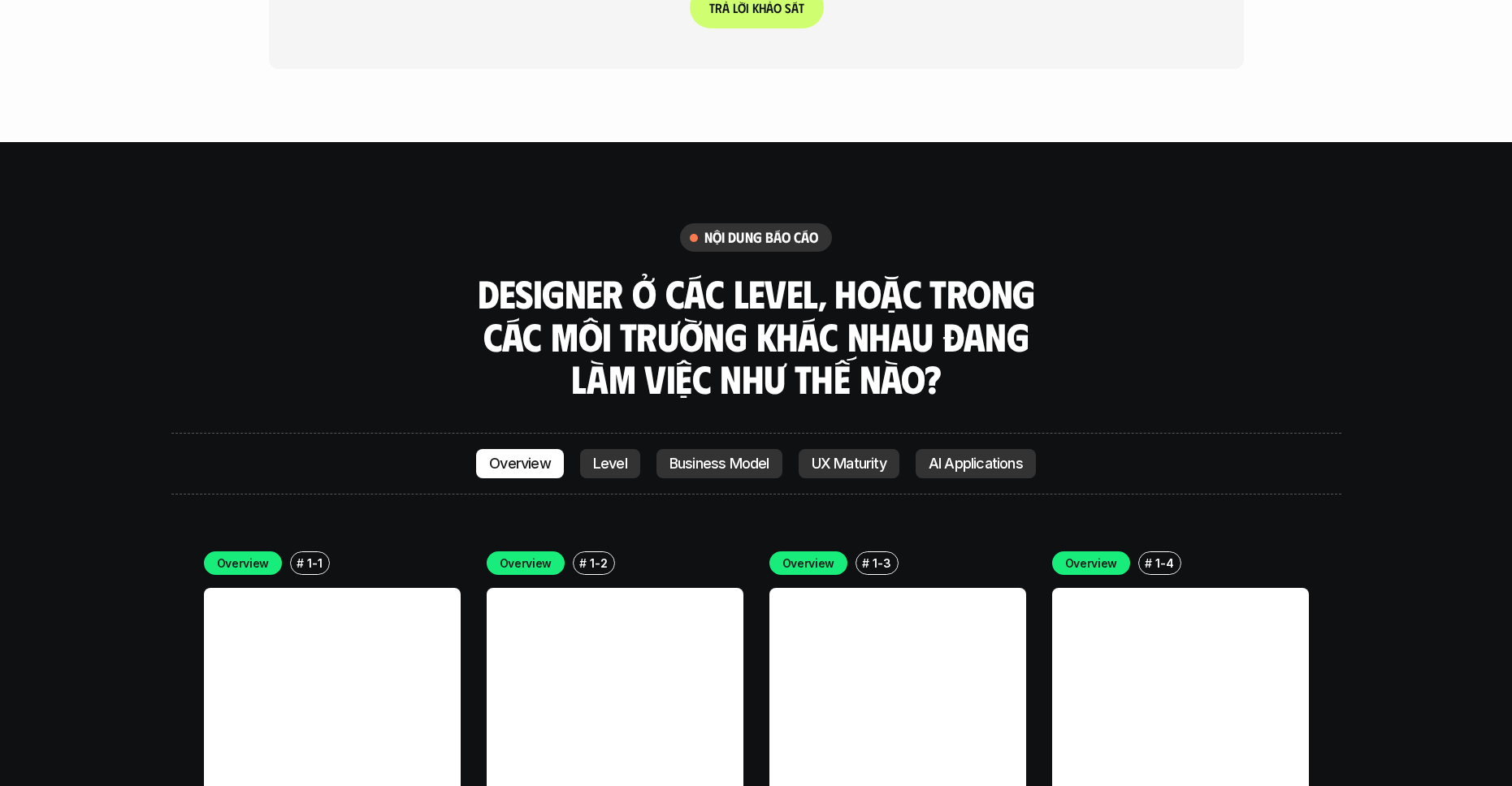
scroll to position [4415, 0]
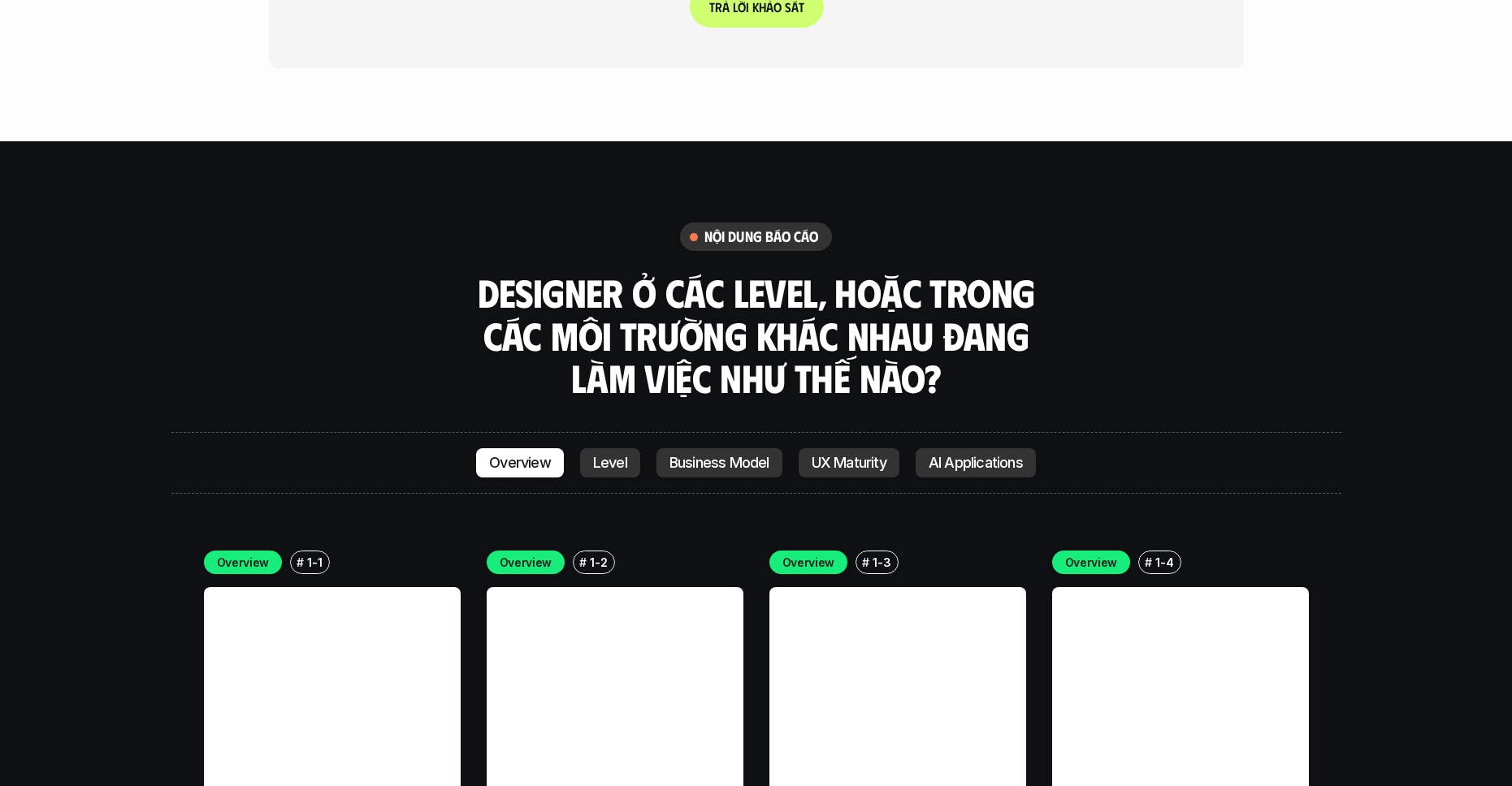
click at [1171, 222] on div "nội dung báo cáo Designer ở các level, hoặc trong các môi trường khác nhau đang…" at bounding box center [757, 310] width 1170 height 177
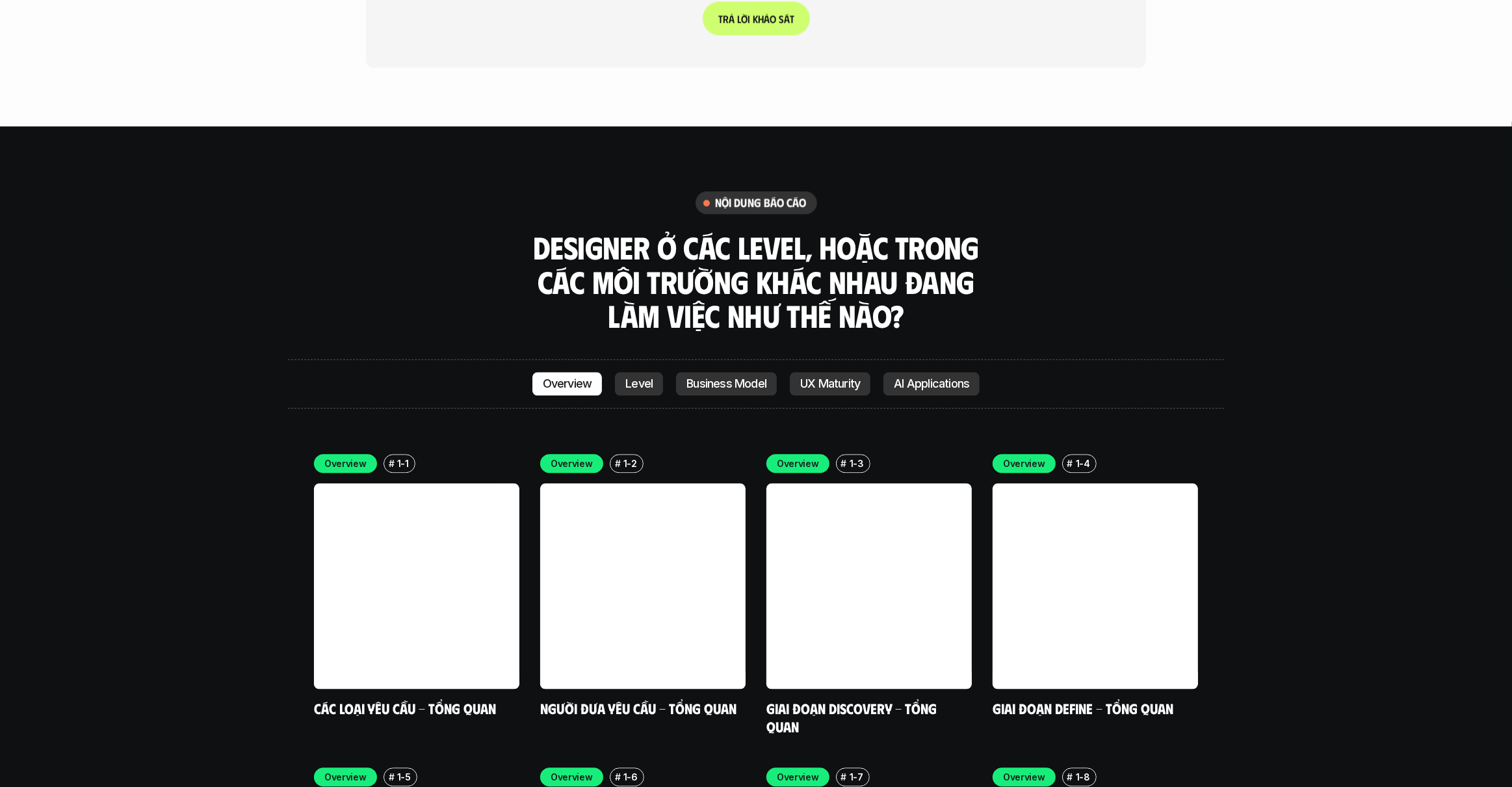
scroll to position [3678, 0]
